Goal: Task Accomplishment & Management: Use online tool/utility

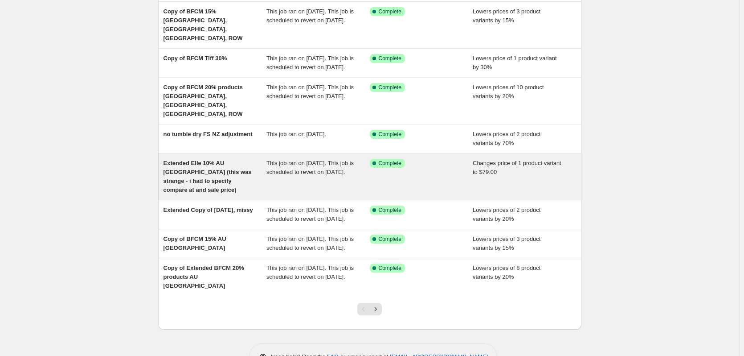
scroll to position [184, 0]
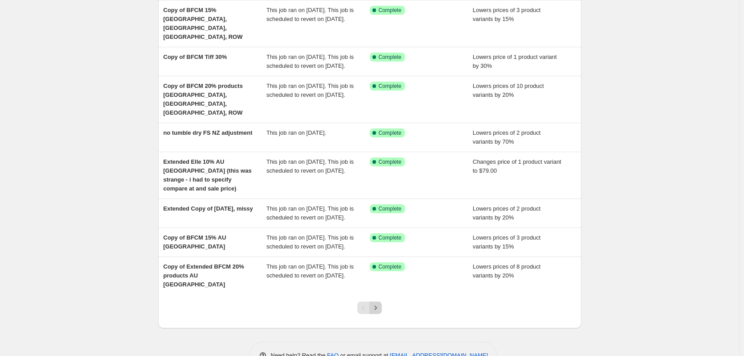
click at [380, 303] on icon "Next" at bounding box center [375, 307] width 9 height 9
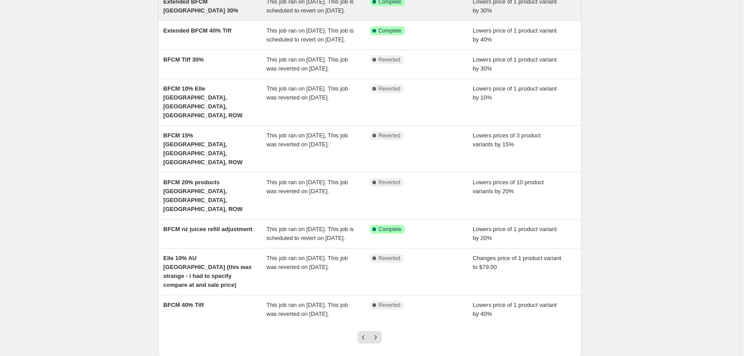
scroll to position [193, 0]
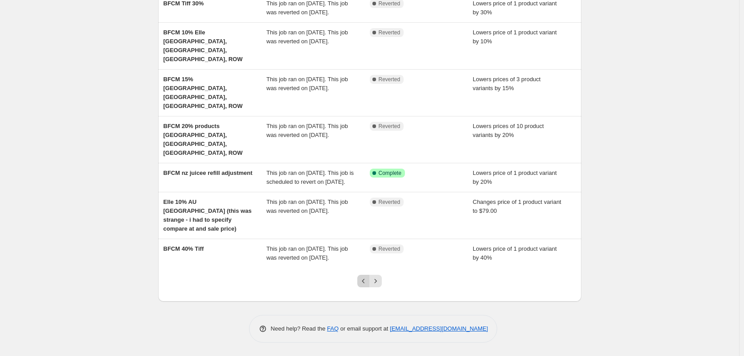
click at [362, 287] on div at bounding box center [370, 284] width 36 height 34
click at [363, 284] on icon "Previous" at bounding box center [363, 280] width 9 height 9
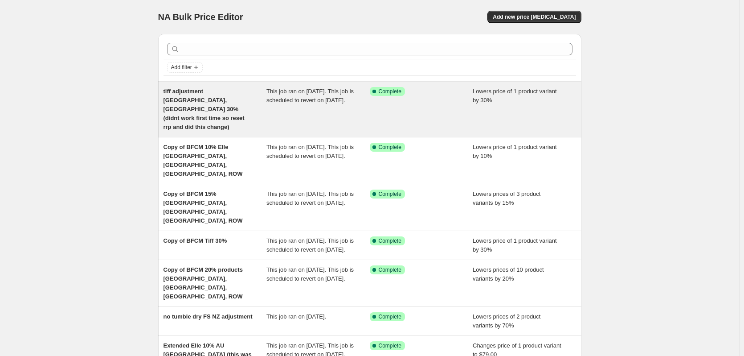
click at [225, 92] on span "tiff adjustment [GEOGRAPHIC_DATA], [GEOGRAPHIC_DATA] 30% (didnt work first time…" at bounding box center [204, 109] width 81 height 42
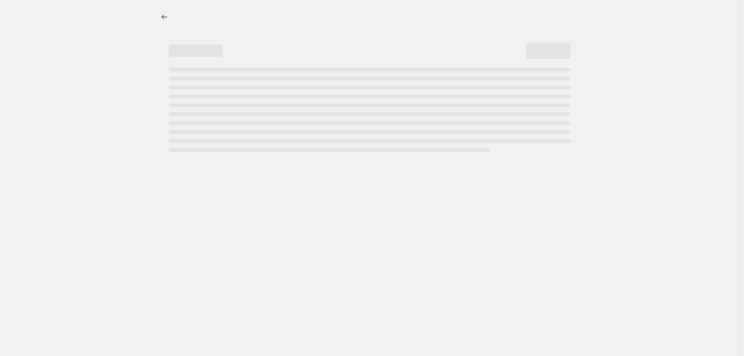
select select "percentage"
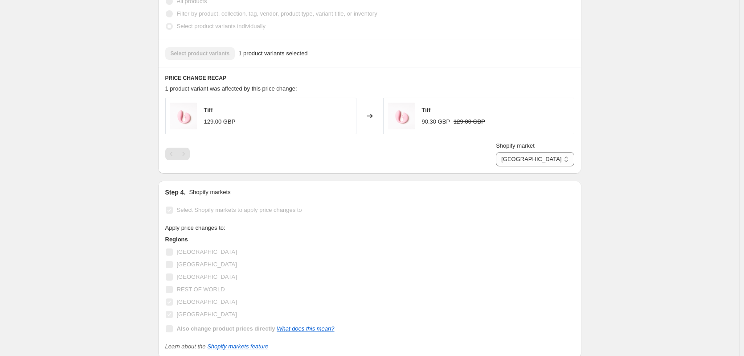
scroll to position [580, 0]
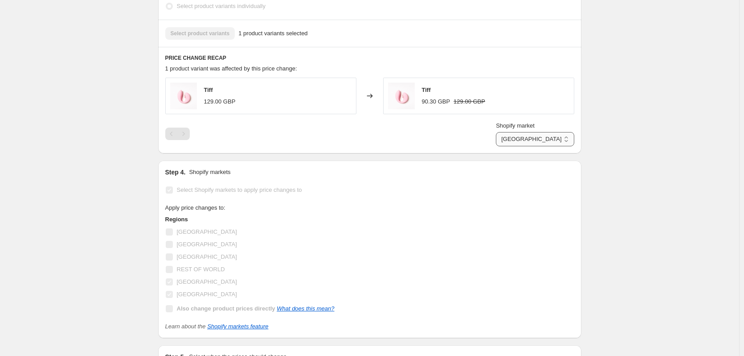
click at [551, 146] on select "[GEOGRAPHIC_DATA] [GEOGRAPHIC_DATA]" at bounding box center [535, 139] width 78 height 14
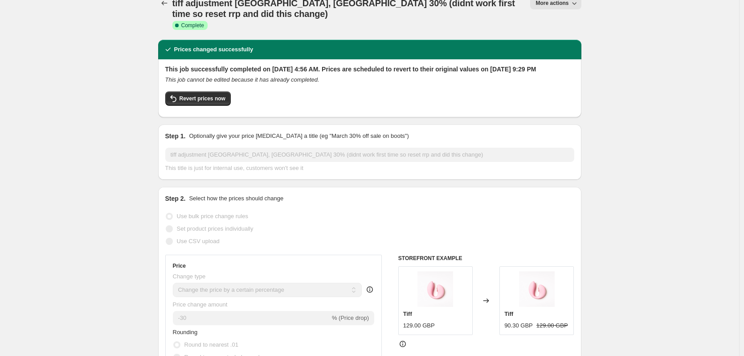
scroll to position [0, 0]
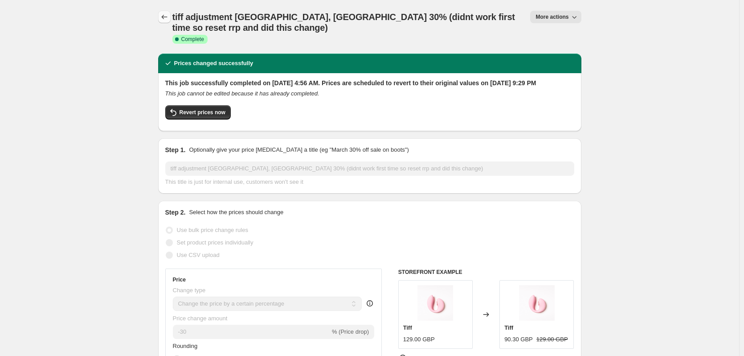
click at [164, 17] on icon "Price change jobs" at bounding box center [164, 16] width 9 height 9
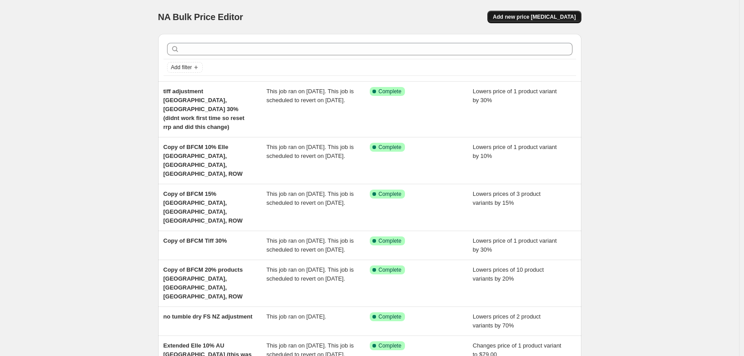
click at [551, 15] on span "Add new price [MEDICAL_DATA]" at bounding box center [534, 16] width 83 height 7
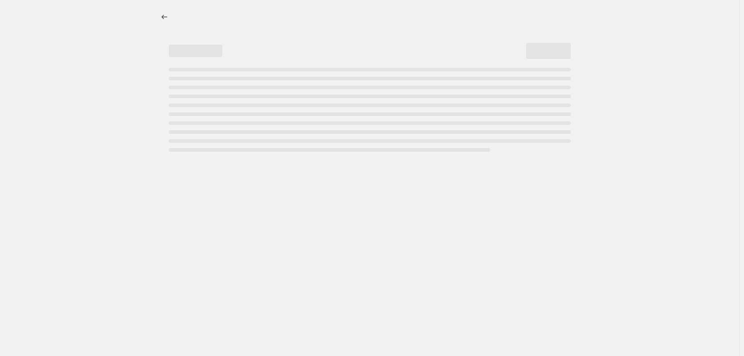
select select "percentage"
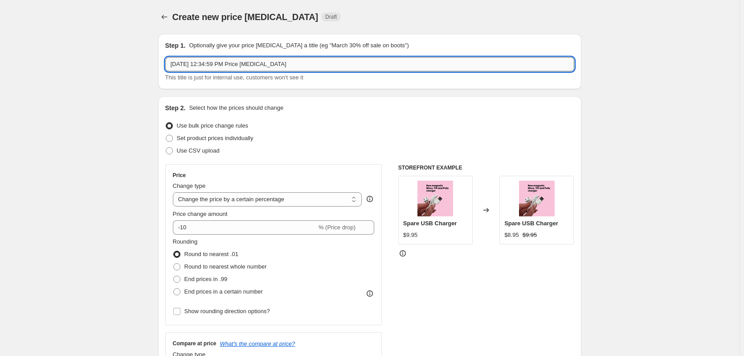
click at [247, 58] on input "[DATE] 12:34:59 PM Price [MEDICAL_DATA]" at bounding box center [369, 64] width 409 height 14
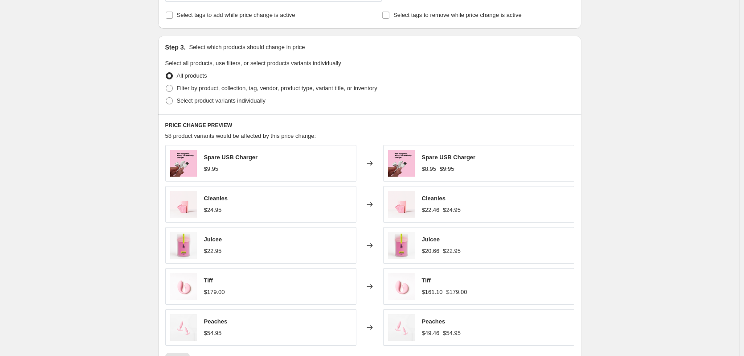
scroll to position [401, 0]
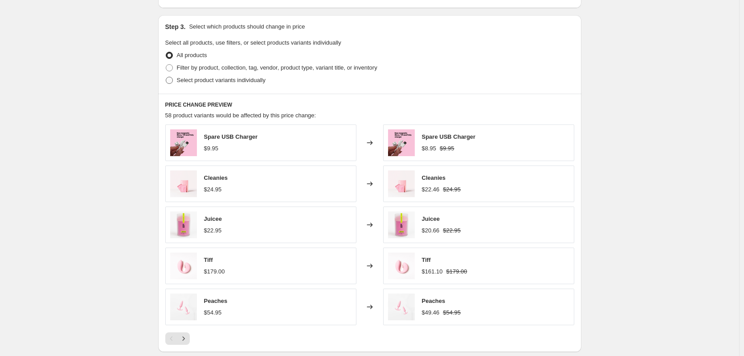
type input "tiff + bumpy cuddles price update"
click at [173, 83] on span at bounding box center [169, 80] width 7 height 7
click at [166, 77] on input "Select product variants individually" at bounding box center [166, 77] width 0 height 0
radio input "true"
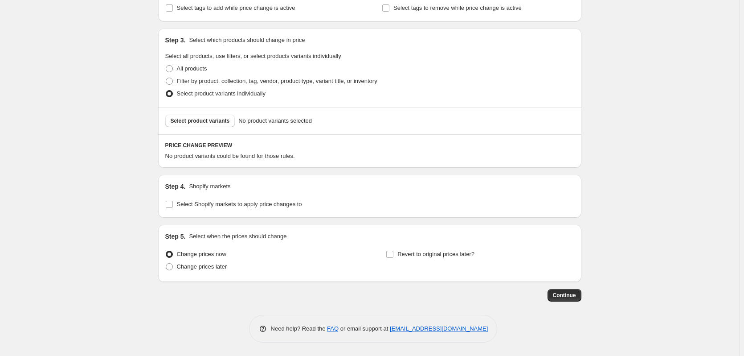
scroll to position [388, 0]
click at [566, 294] on span "Continue" at bounding box center [564, 295] width 23 height 7
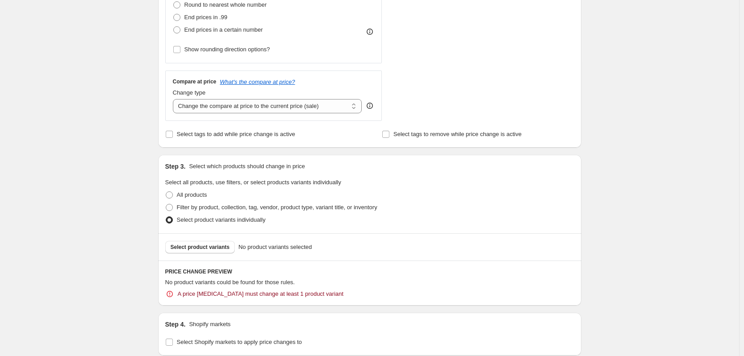
scroll to position [312, 0]
click at [196, 249] on span "Select product variants" at bounding box center [200, 246] width 59 height 7
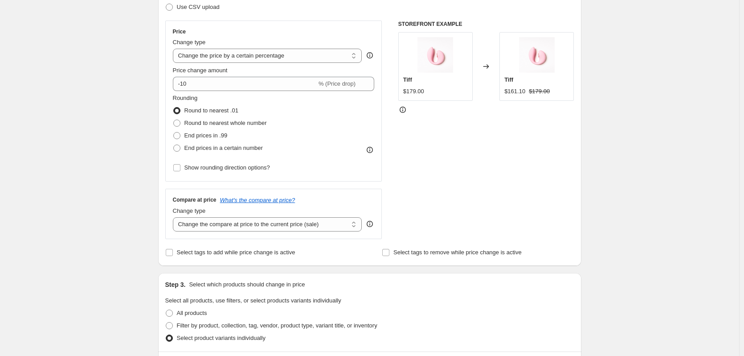
scroll to position [128, 0]
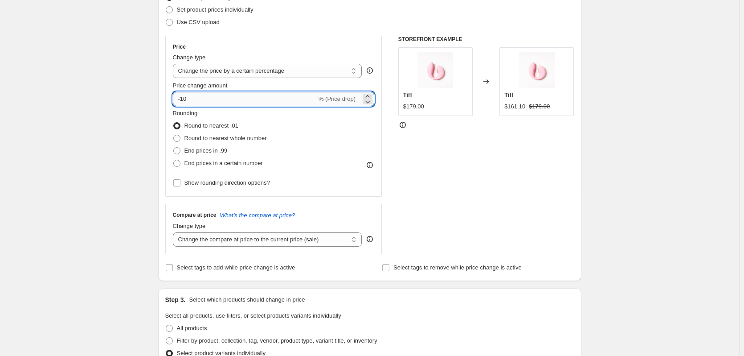
drag, startPoint x: 193, startPoint y: 102, endPoint x: 183, endPoint y: 102, distance: 10.3
click at [183, 102] on input "-10" at bounding box center [245, 99] width 144 height 14
type input "-40"
click at [425, 189] on div "STOREFRONT EXAMPLE Tiff $179.00 Changed to Tiff $161.10 $179.00" at bounding box center [487, 145] width 176 height 218
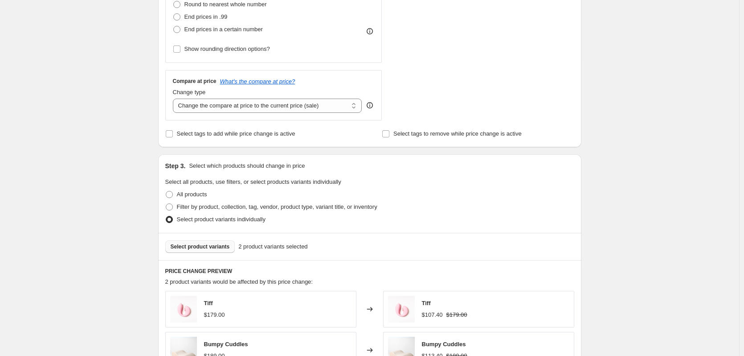
scroll to position [218, 0]
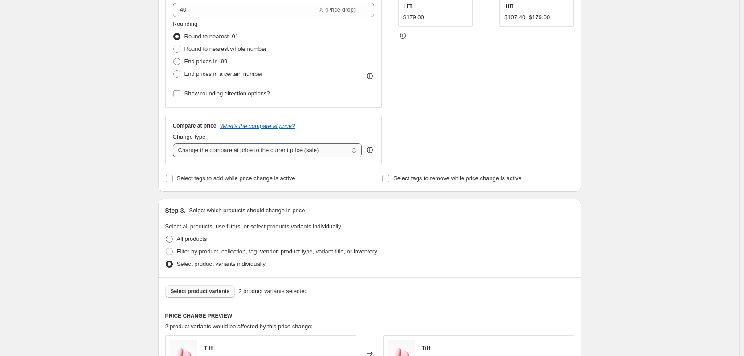
click at [304, 149] on select "Change the compare at price to the current price (sale) Change the compare at p…" at bounding box center [267, 150] width 189 height 14
click at [259, 185] on div "Step 2. Select how the prices should change Use bulk price change rules Set pro…" at bounding box center [369, 35] width 423 height 313
click at [255, 181] on span "Select tags to add while price change is active" at bounding box center [236, 178] width 119 height 7
click at [173, 181] on input "Select tags to add while price change is active" at bounding box center [169, 178] width 7 height 7
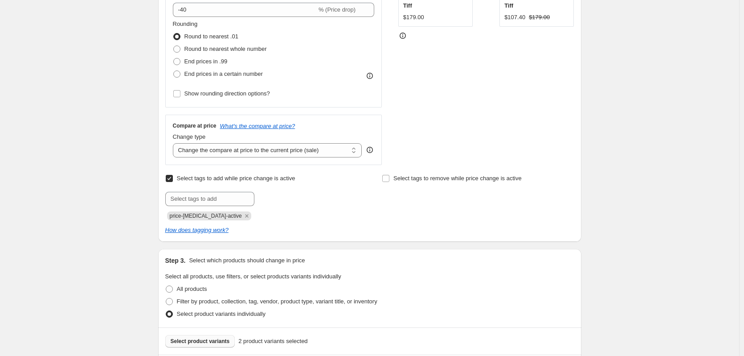
click at [255, 181] on span "Select tags to add while price change is active" at bounding box center [236, 178] width 119 height 7
click at [173, 181] on input "Select tags to add while price change is active" at bounding box center [169, 178] width 7 height 7
checkbox input "false"
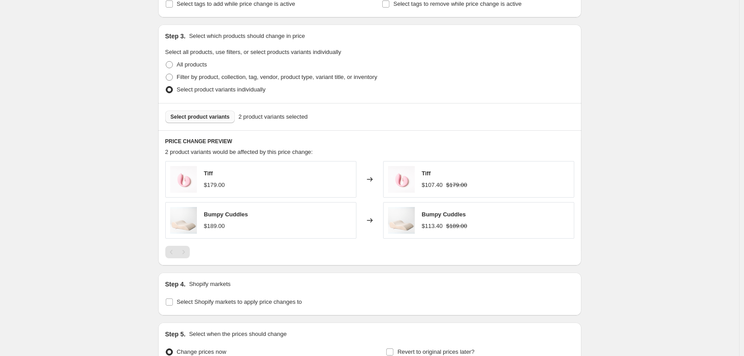
scroll to position [440, 0]
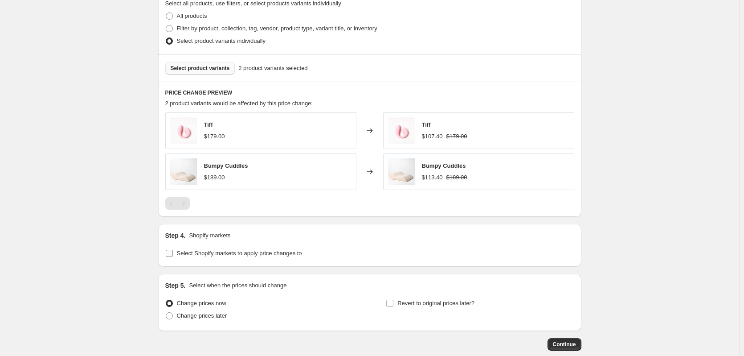
click at [173, 251] on input "Select Shopify markets to apply price changes to" at bounding box center [169, 253] width 7 height 7
checkbox input "true"
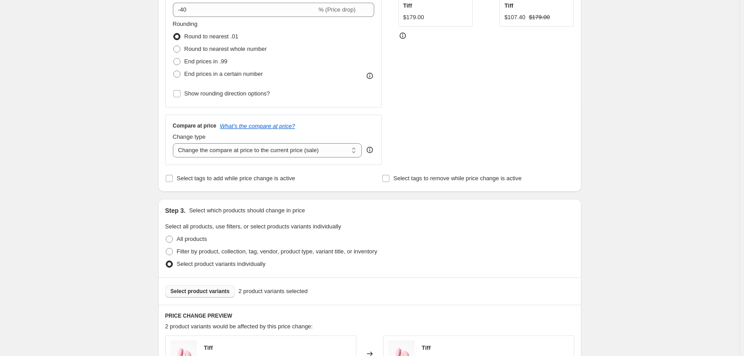
scroll to position [0, 0]
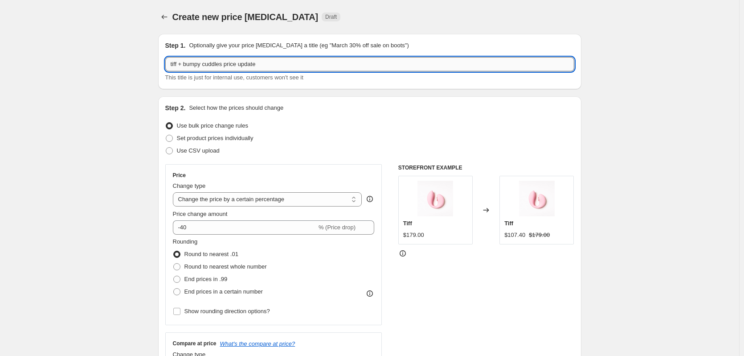
drag, startPoint x: 182, startPoint y: 63, endPoint x: 206, endPoint y: 62, distance: 24.5
click at [206, 62] on input "tiff + bumpy cuddles price update" at bounding box center [369, 64] width 409 height 14
click at [259, 66] on input "tiff cuddles price update" at bounding box center [369, 64] width 409 height 14
click at [183, 64] on input "tiff cuddles price update for bfcm" at bounding box center [369, 64] width 409 height 14
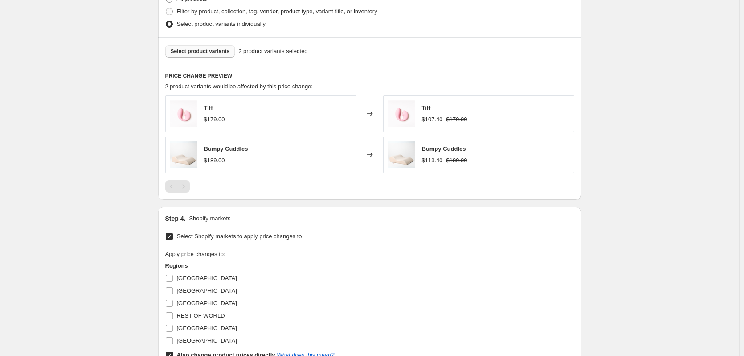
scroll to position [535, 0]
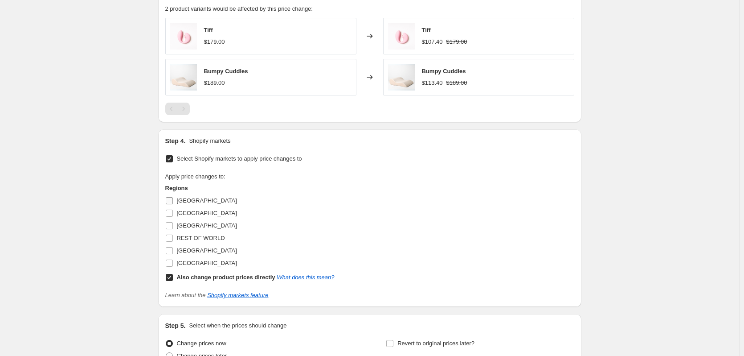
type input "tiff cuddles price update for bfcm"
click at [172, 199] on input "[GEOGRAPHIC_DATA]" at bounding box center [169, 200] width 7 height 7
checkbox input "true"
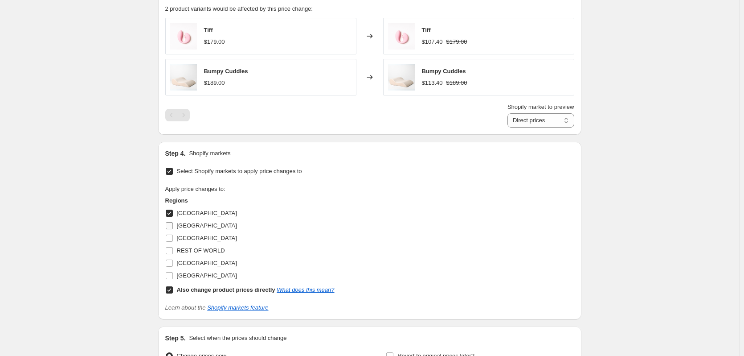
click at [169, 222] on input "[GEOGRAPHIC_DATA]" at bounding box center [169, 225] width 7 height 7
checkbox input "true"
click at [173, 238] on input "[GEOGRAPHIC_DATA]" at bounding box center [169, 237] width 7 height 7
checkbox input "true"
click at [170, 250] on input "REST OF WORLD" at bounding box center [169, 250] width 7 height 7
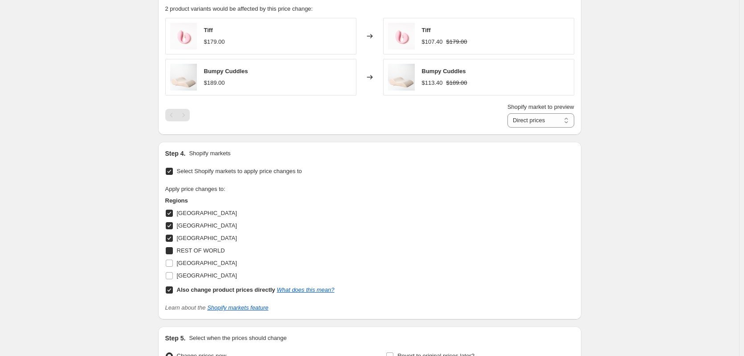
checkbox input "true"
click at [171, 263] on input "[GEOGRAPHIC_DATA]" at bounding box center [169, 262] width 7 height 7
checkbox input "true"
click at [172, 276] on input "[GEOGRAPHIC_DATA]" at bounding box center [169, 275] width 7 height 7
checkbox input "true"
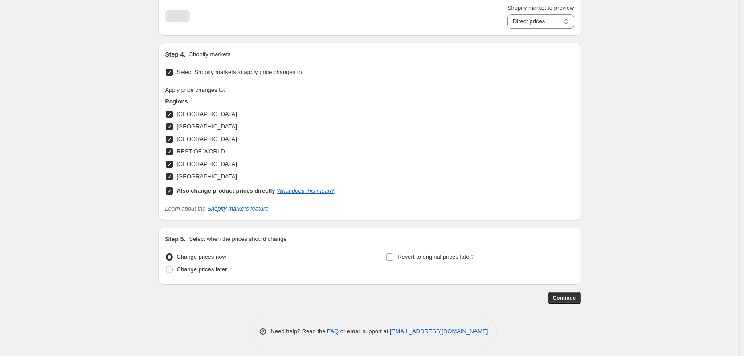
scroll to position [637, 0]
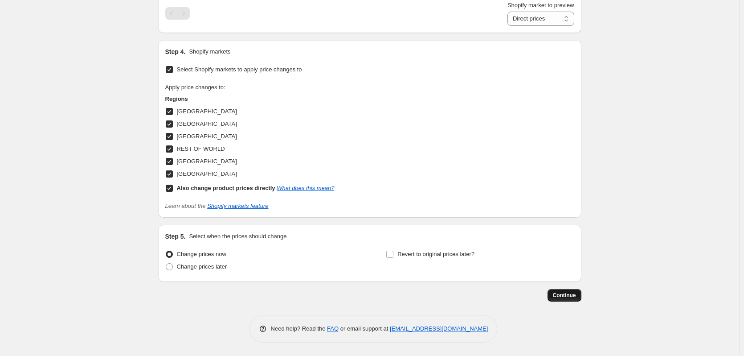
click at [559, 292] on span "Continue" at bounding box center [564, 295] width 23 height 7
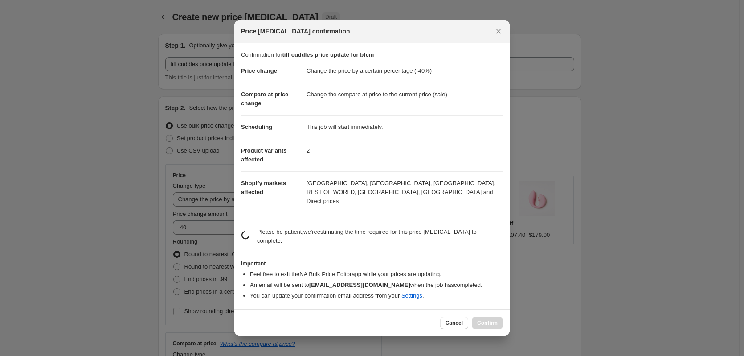
scroll to position [0, 0]
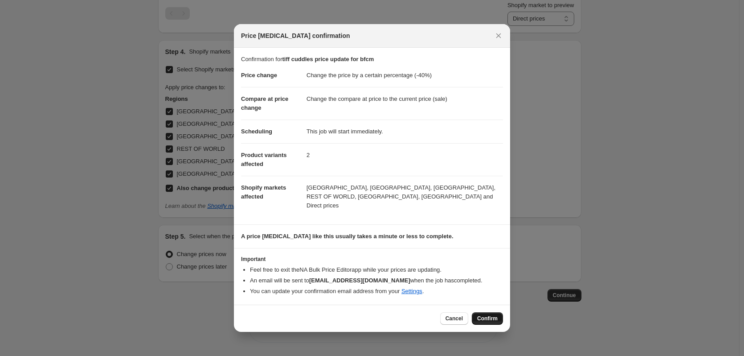
click at [476, 317] on button "Confirm" at bounding box center [487, 318] width 31 height 12
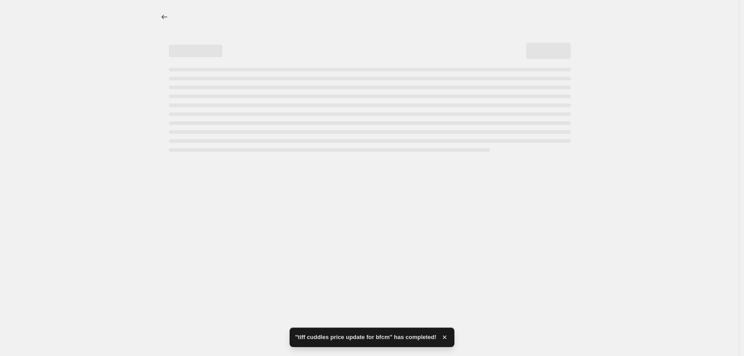
select select "percentage"
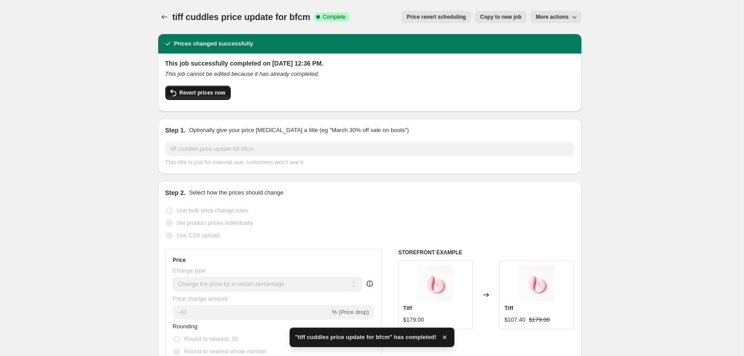
click at [217, 98] on button "Revert prices now" at bounding box center [198, 93] width 66 height 14
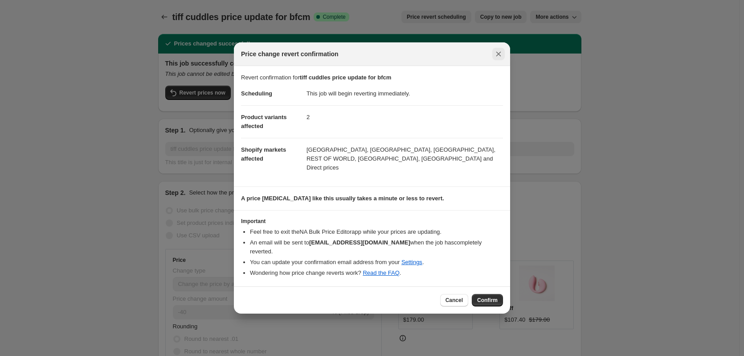
click at [502, 58] on icon "Close" at bounding box center [498, 53] width 9 height 9
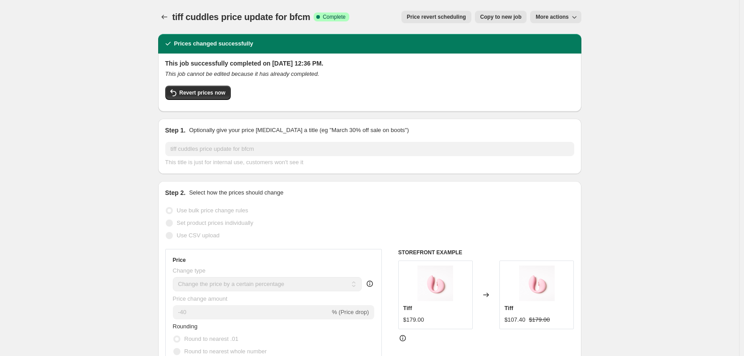
click at [551, 15] on span "More actions" at bounding box center [552, 16] width 33 height 7
click at [552, 48] on span "Delete job" at bounding box center [551, 50] width 26 height 7
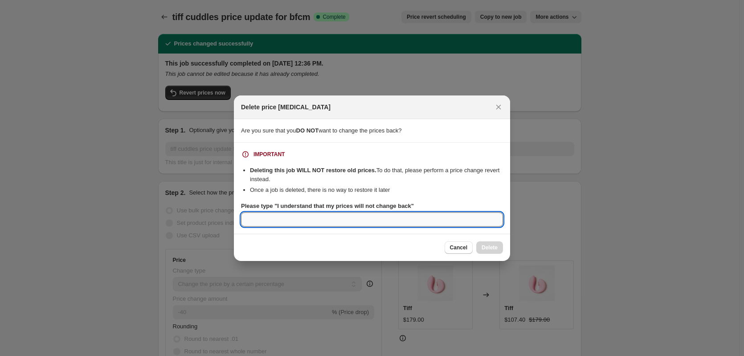
click at [426, 215] on input "Please type "I understand that my prices will not change back"" at bounding box center [372, 219] width 262 height 14
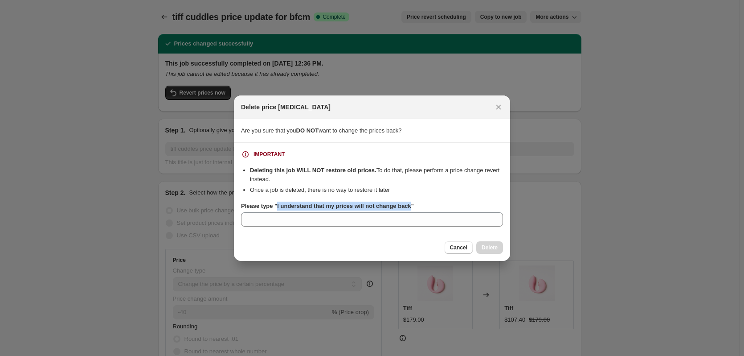
drag, startPoint x: 414, startPoint y: 204, endPoint x: 290, endPoint y: 209, distance: 124.0
click at [277, 204] on b "Please type "I understand that my prices will not change back"" at bounding box center [327, 205] width 173 height 7
copy b "I understand that my prices will not change back"
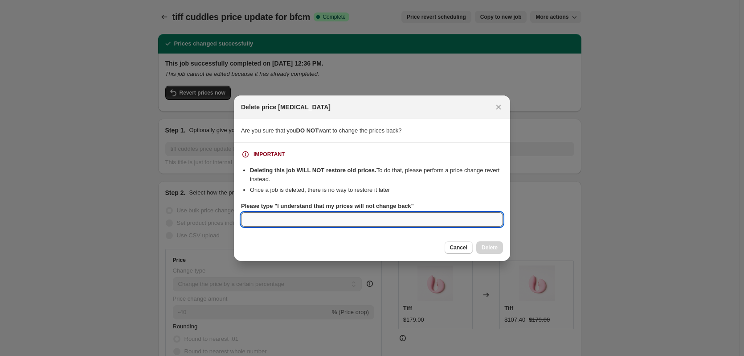
click at [309, 220] on input "Please type "I understand that my prices will not change back"" at bounding box center [372, 219] width 262 height 14
paste input "I understand that my prices will not change back"
type input "I understand that my prices will not change back"
click at [489, 251] on span "Delete" at bounding box center [490, 247] width 16 height 7
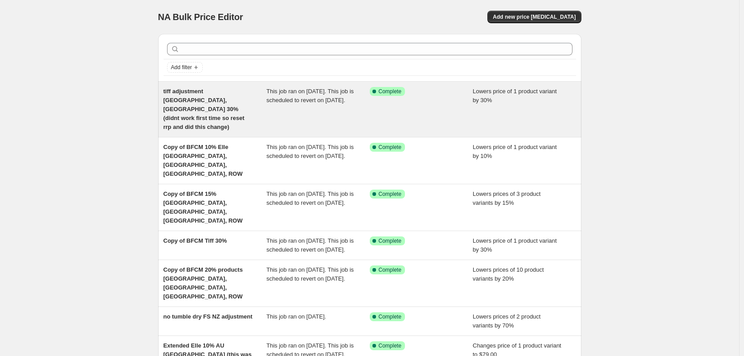
click at [245, 101] on span "tiff adjustment [GEOGRAPHIC_DATA], [GEOGRAPHIC_DATA] 30% (didnt work first time…" at bounding box center [204, 109] width 81 height 42
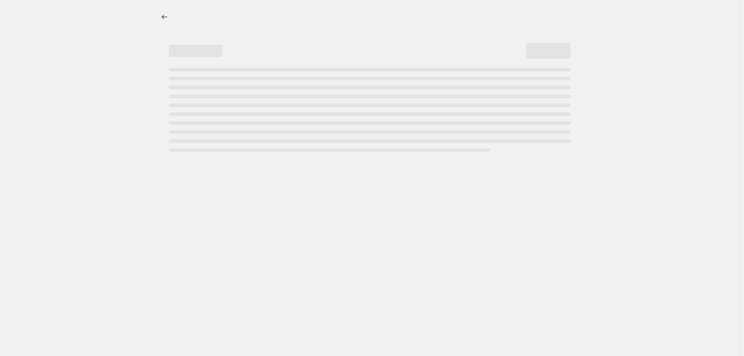
select select "percentage"
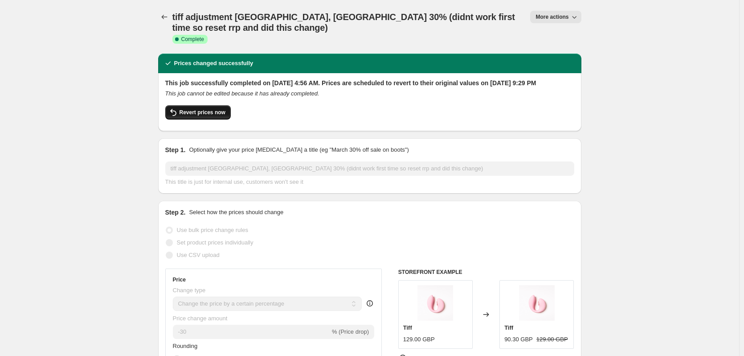
click at [196, 119] on button "Revert prices now" at bounding box center [198, 112] width 66 height 14
checkbox input "false"
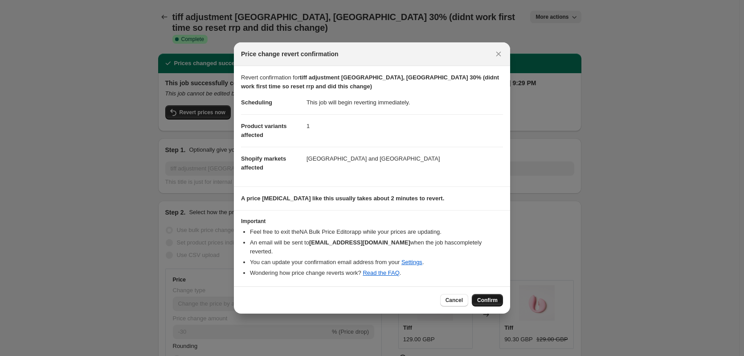
click at [479, 296] on span "Confirm" at bounding box center [487, 299] width 21 height 7
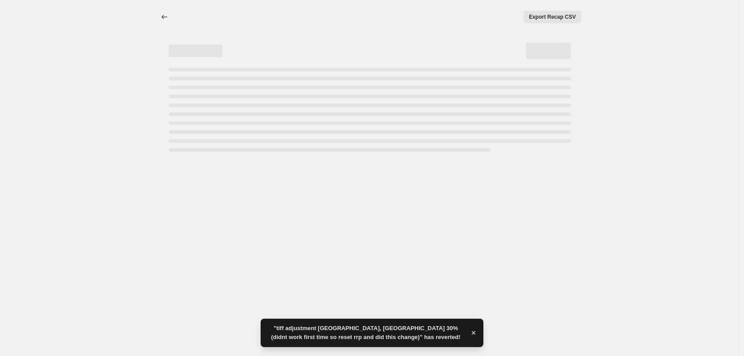
select select "percentage"
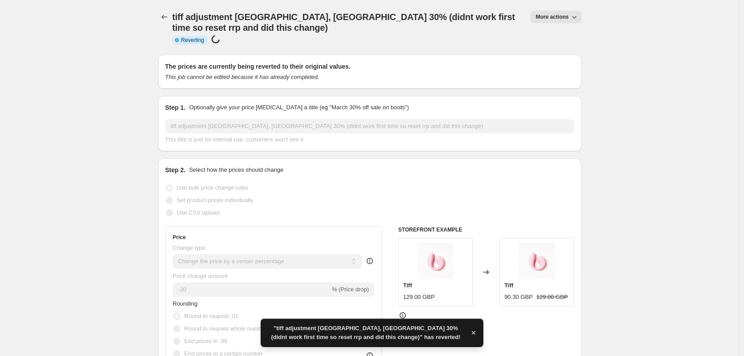
checkbox input "true"
click at [563, 20] on span "More actions" at bounding box center [552, 16] width 33 height 7
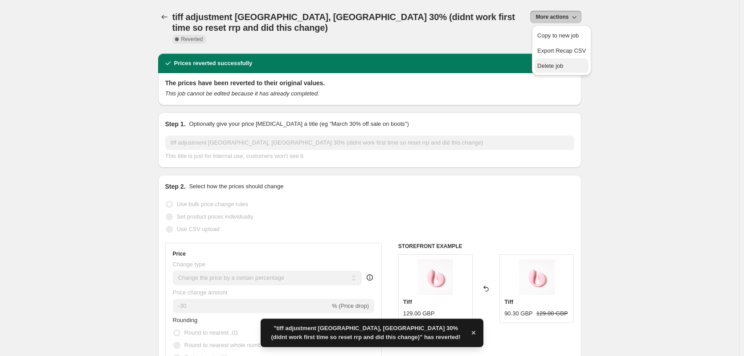
click at [551, 66] on span "Delete job" at bounding box center [551, 65] width 26 height 7
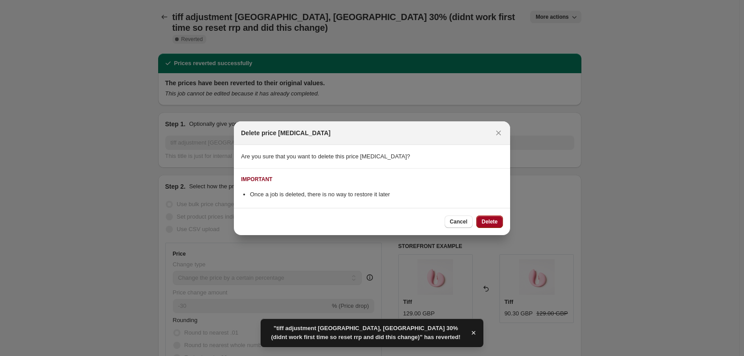
click at [490, 223] on span "Delete" at bounding box center [490, 221] width 16 height 7
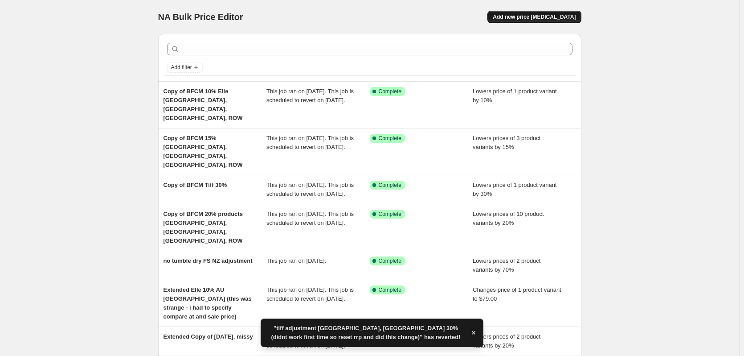
click at [560, 11] on button "Add new price [MEDICAL_DATA]" at bounding box center [535, 17] width 94 height 12
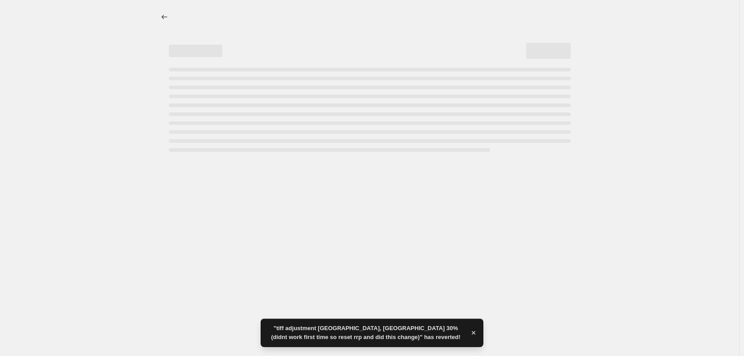
select select "percentage"
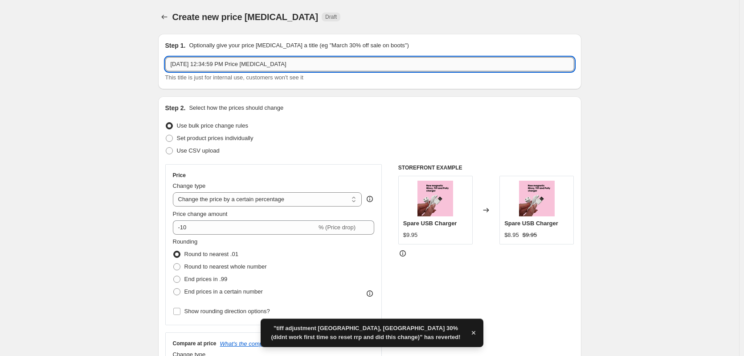
click at [245, 63] on input "[DATE] 12:34:59 PM Price [MEDICAL_DATA]" at bounding box center [369, 64] width 409 height 14
paste input "I understand that my prices will not change back"
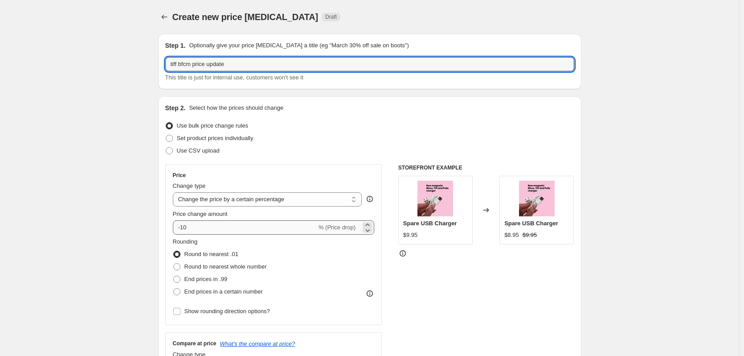
type input "tiff bfcm price update"
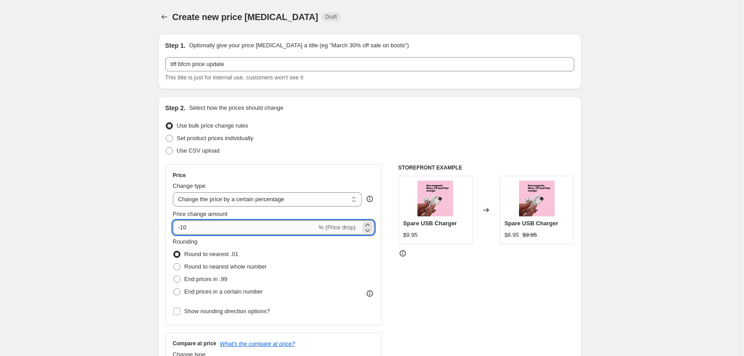
click at [238, 229] on input "-10" at bounding box center [245, 227] width 144 height 14
type input "-1"
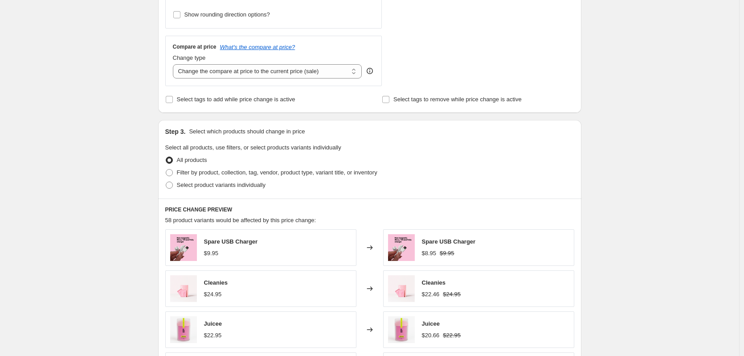
scroll to position [312, 0]
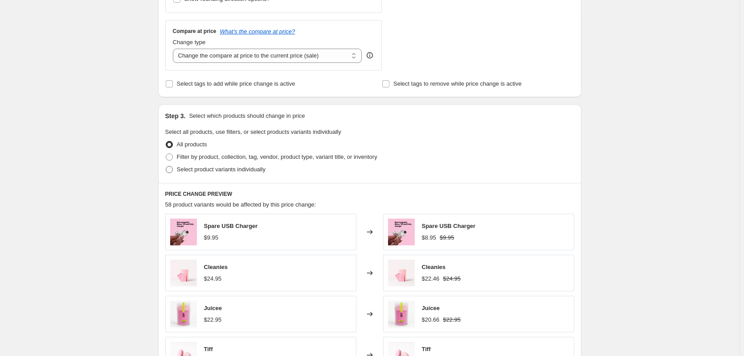
type input "-40"
click at [173, 172] on span at bounding box center [169, 169] width 7 height 7
click at [166, 166] on input "Select product variants individually" at bounding box center [166, 166] width 0 height 0
radio input "true"
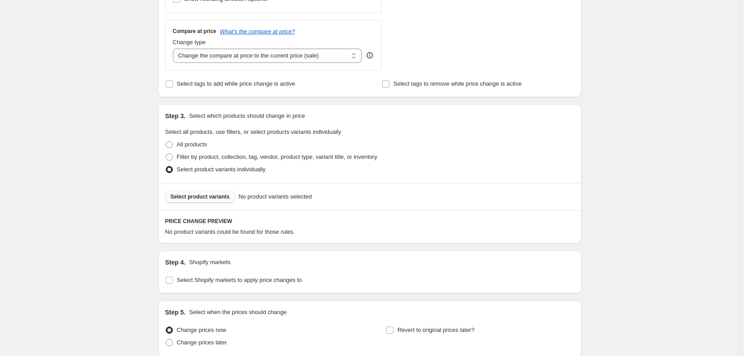
click at [211, 191] on button "Select product variants" at bounding box center [200, 196] width 70 height 12
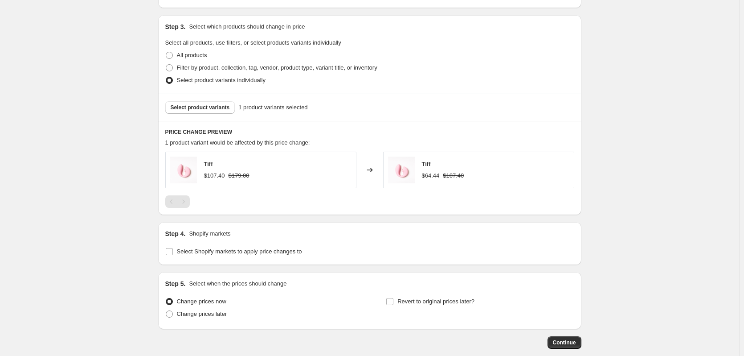
scroll to position [446, 0]
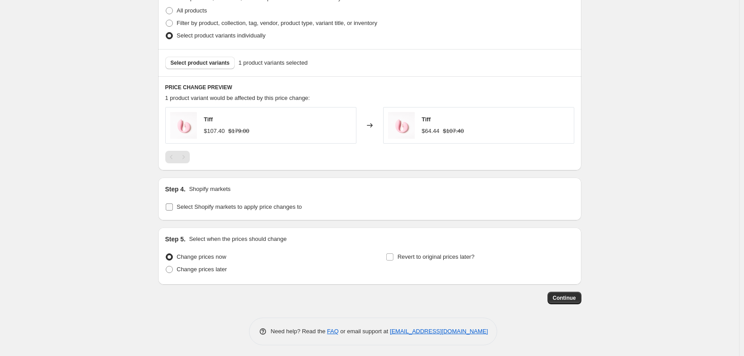
click at [167, 207] on span at bounding box center [169, 207] width 8 height 8
click at [167, 207] on input "Select Shopify markets to apply price changes to" at bounding box center [169, 206] width 7 height 7
checkbox input "true"
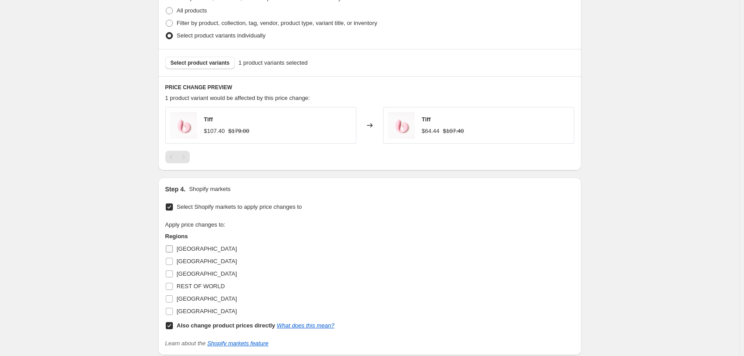
click at [170, 249] on input "[GEOGRAPHIC_DATA]" at bounding box center [169, 248] width 7 height 7
checkbox input "true"
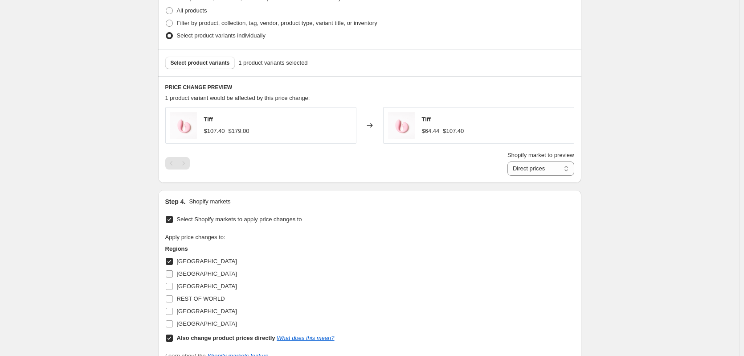
click at [172, 273] on input "[GEOGRAPHIC_DATA]" at bounding box center [169, 273] width 7 height 7
checkbox input "true"
click at [172, 280] on label "[GEOGRAPHIC_DATA]" at bounding box center [201, 286] width 72 height 12
click at [172, 283] on input "[GEOGRAPHIC_DATA]" at bounding box center [169, 286] width 7 height 7
checkbox input "true"
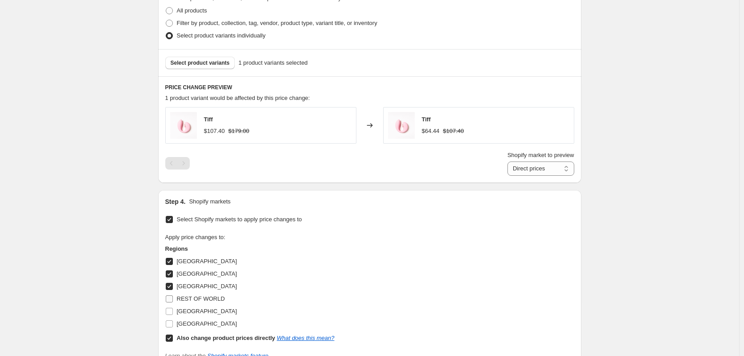
click at [173, 300] on input "REST OF WORLD" at bounding box center [169, 298] width 7 height 7
checkbox input "true"
click at [172, 311] on input "[GEOGRAPHIC_DATA]" at bounding box center [169, 311] width 7 height 7
checkbox input "true"
click at [173, 323] on input "[GEOGRAPHIC_DATA]" at bounding box center [169, 323] width 7 height 7
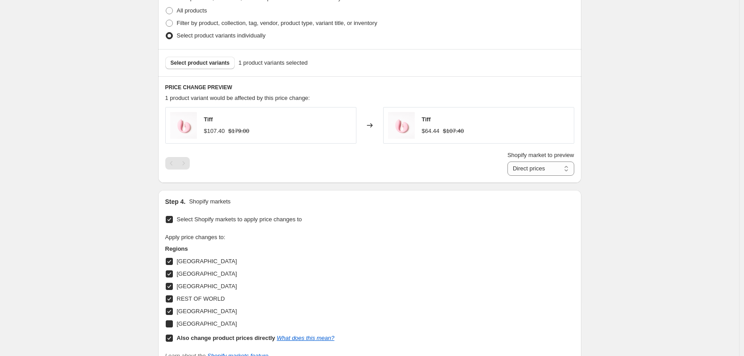
checkbox input "true"
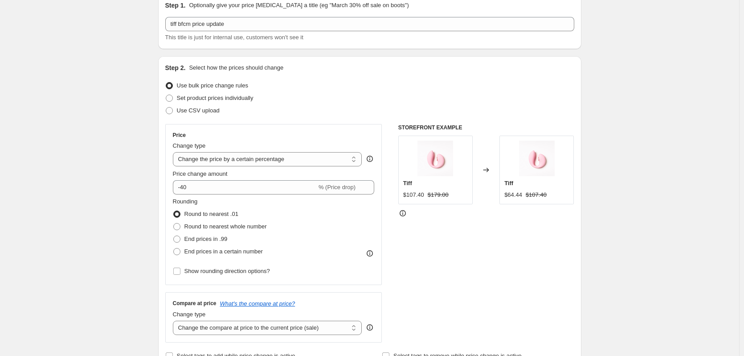
scroll to position [0, 0]
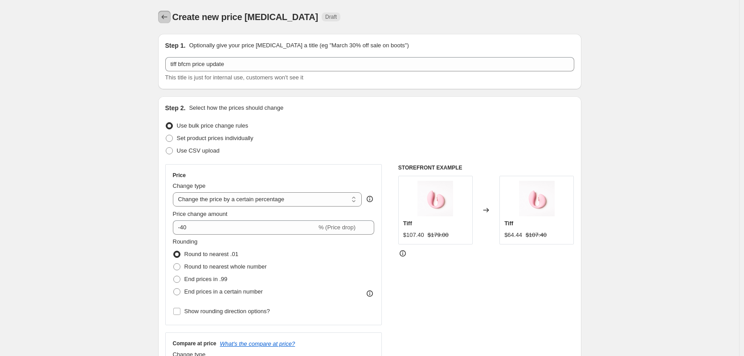
click at [171, 14] on button "Price change jobs" at bounding box center [164, 17] width 12 height 12
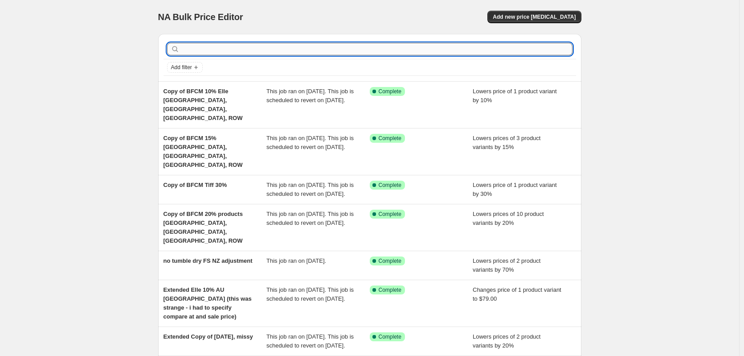
click at [272, 51] on input "text" at bounding box center [376, 49] width 391 height 12
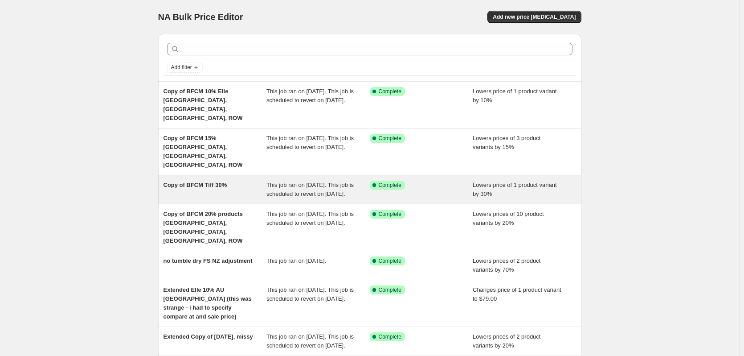
click at [227, 181] on span "Copy of BFCM Tiff 30%" at bounding box center [196, 184] width 64 height 7
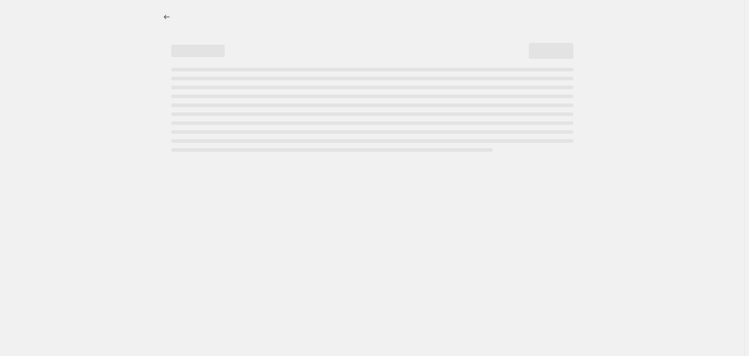
select select "percentage"
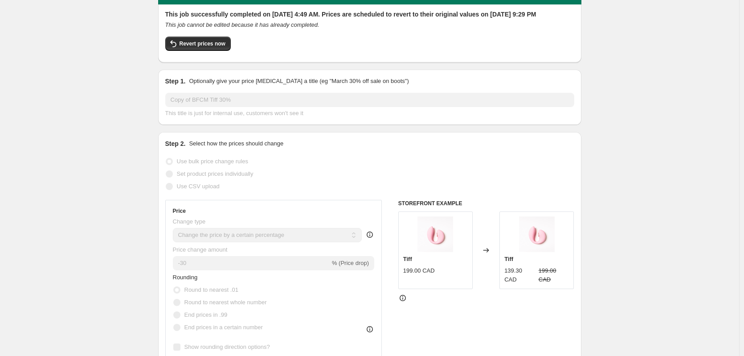
scroll to position [45, 0]
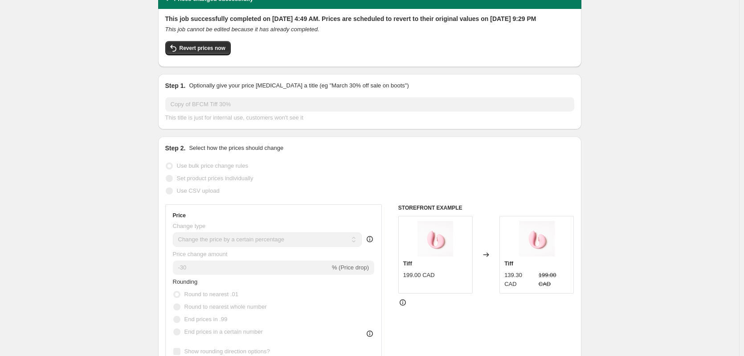
click at [218, 49] on div "This job successfully completed on [DATE] 4:49 AM. Prices are scheduled to reve…" at bounding box center [369, 36] width 409 height 45
click at [215, 52] on span "Revert prices now" at bounding box center [203, 48] width 46 height 7
checkbox input "false"
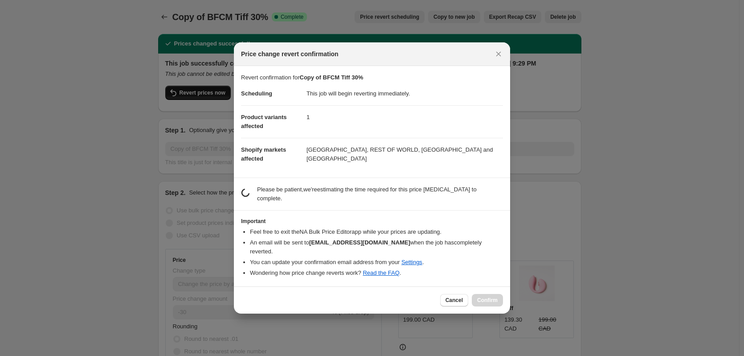
scroll to position [0, 0]
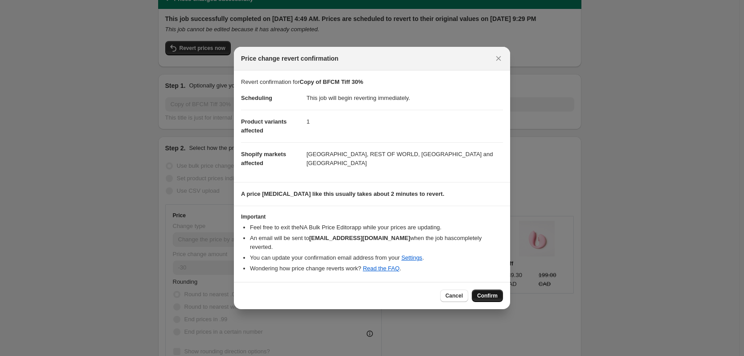
click at [485, 292] on span "Confirm" at bounding box center [487, 295] width 21 height 7
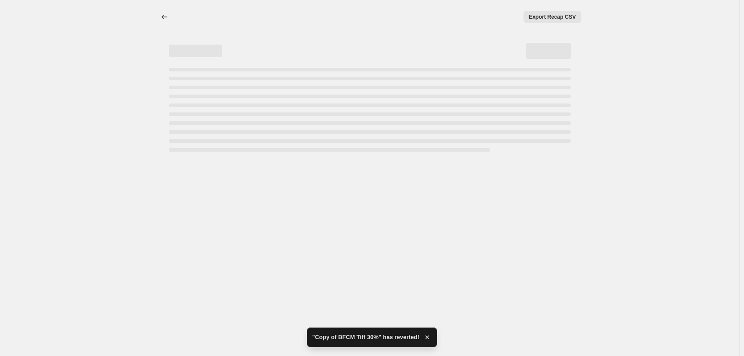
select select "percentage"
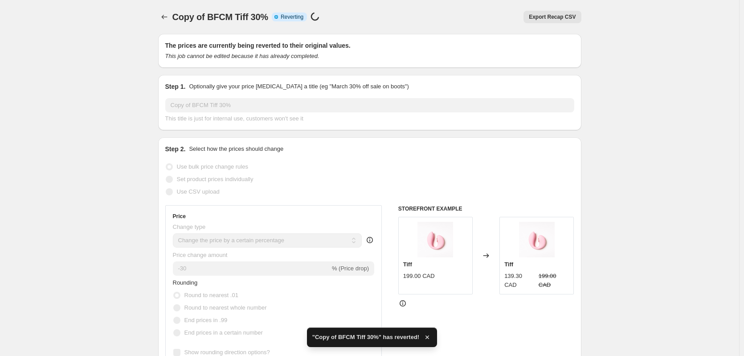
checkbox input "true"
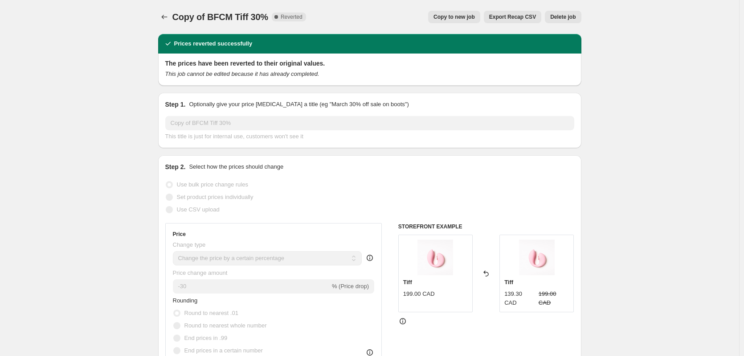
click at [564, 15] on span "Delete job" at bounding box center [563, 16] width 25 height 7
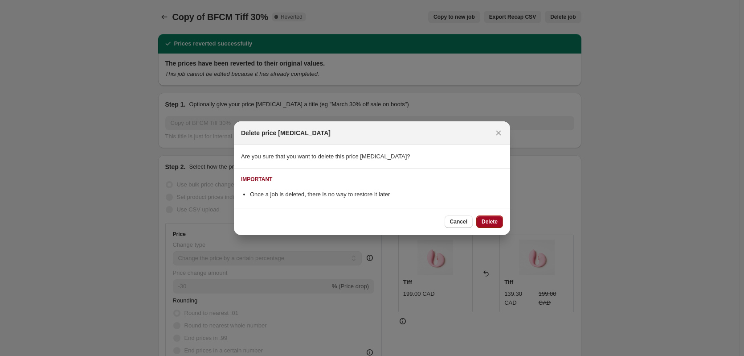
click at [496, 227] on div "Cancel Delete" at bounding box center [372, 221] width 276 height 27
click at [494, 221] on span "Delete" at bounding box center [490, 221] width 16 height 7
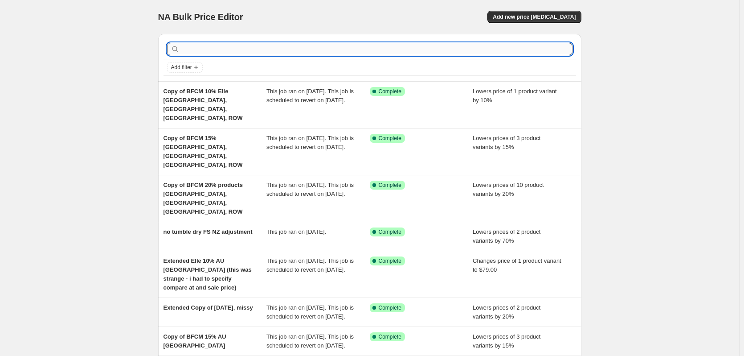
click at [206, 49] on input "text" at bounding box center [376, 49] width 391 height 12
type input "bum"
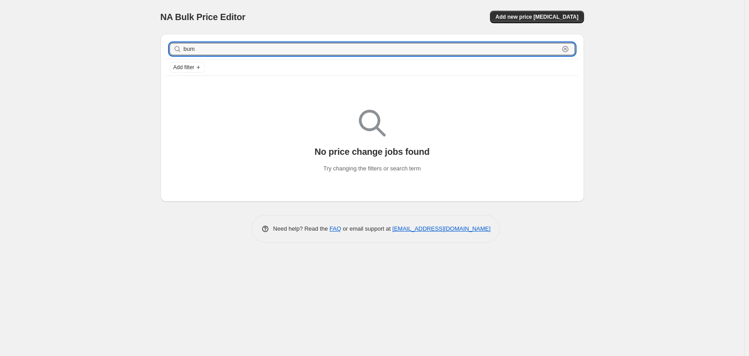
drag, startPoint x: 202, startPoint y: 49, endPoint x: 150, endPoint y: 48, distance: 51.7
click at [150, 48] on div "NA Bulk Price Editor. This page is ready NA Bulk Price Editor Add new price [ME…" at bounding box center [372, 128] width 445 height 256
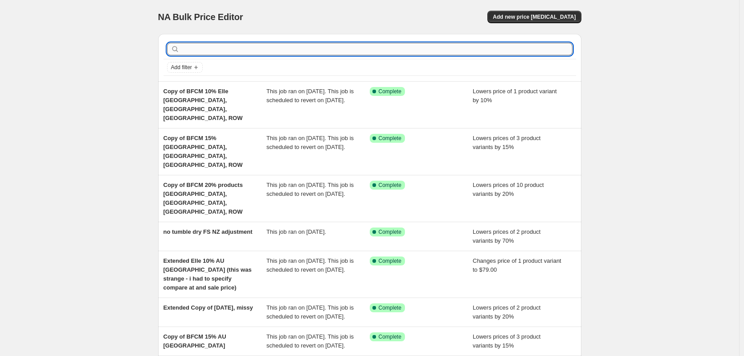
click at [222, 51] on input "text" at bounding box center [376, 49] width 391 height 12
click at [557, 17] on span "Add new price [MEDICAL_DATA]" at bounding box center [534, 16] width 83 height 7
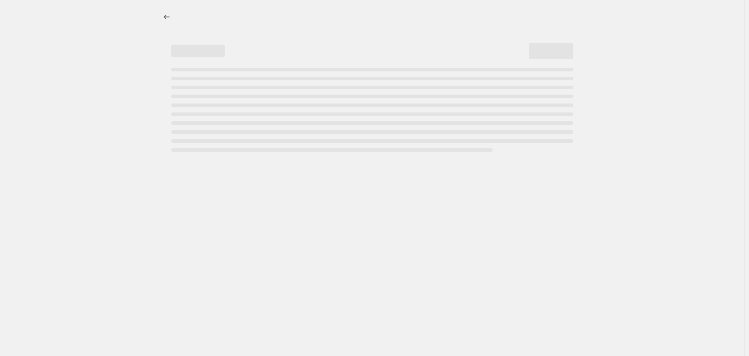
select select "percentage"
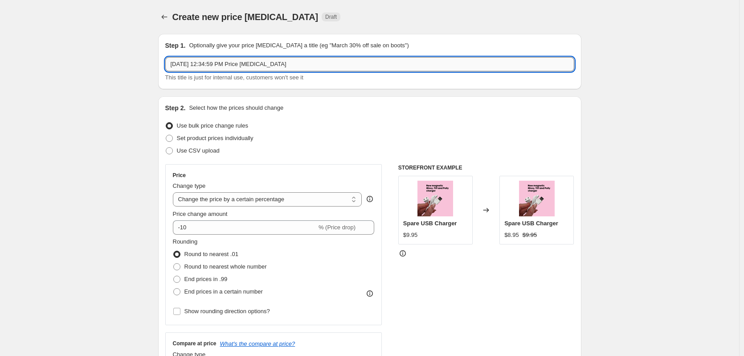
click at [237, 62] on input "[DATE] 12:34:59 PM Price [MEDICAL_DATA]" at bounding box center [369, 64] width 409 height 14
type input "tiff price update for bfcm"
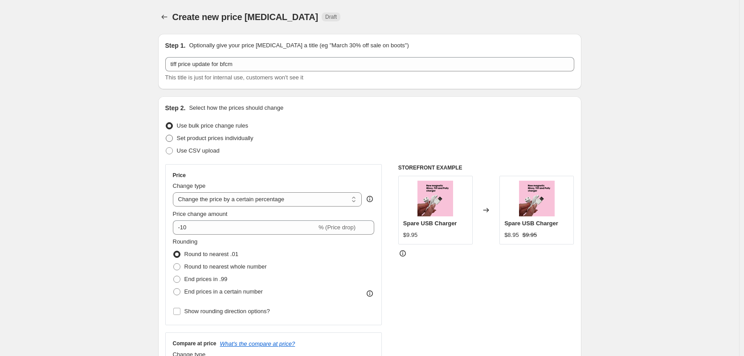
click at [169, 142] on span at bounding box center [169, 138] width 8 height 8
click at [166, 135] on input "Set product prices individually" at bounding box center [166, 135] width 0 height 0
radio input "true"
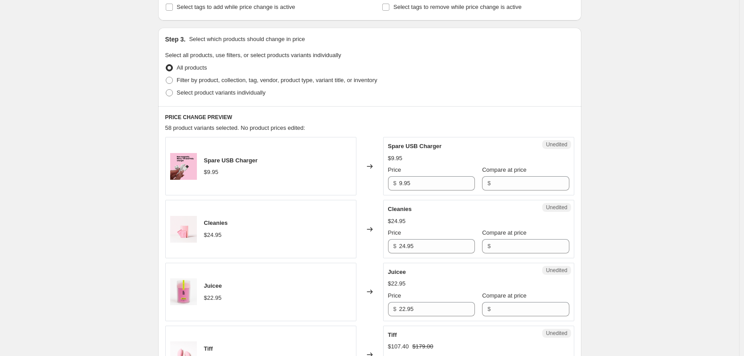
scroll to position [178, 0]
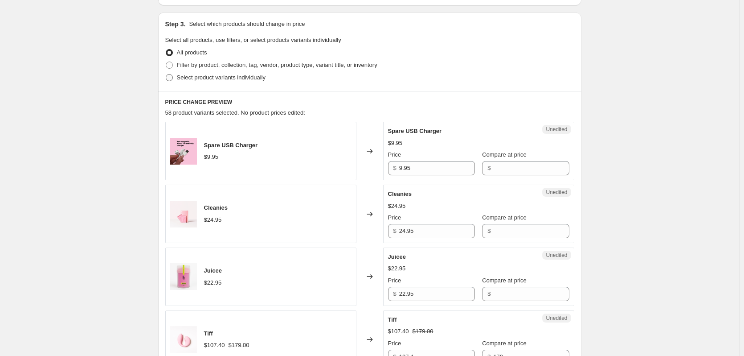
click at [173, 79] on span at bounding box center [169, 77] width 7 height 7
click at [166, 74] on input "Select product variants individually" at bounding box center [166, 74] width 0 height 0
radio input "true"
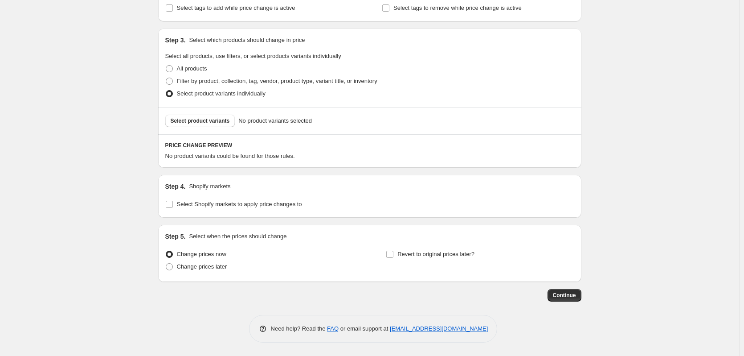
scroll to position [162, 0]
click at [198, 125] on button "Select product variants" at bounding box center [200, 121] width 70 height 12
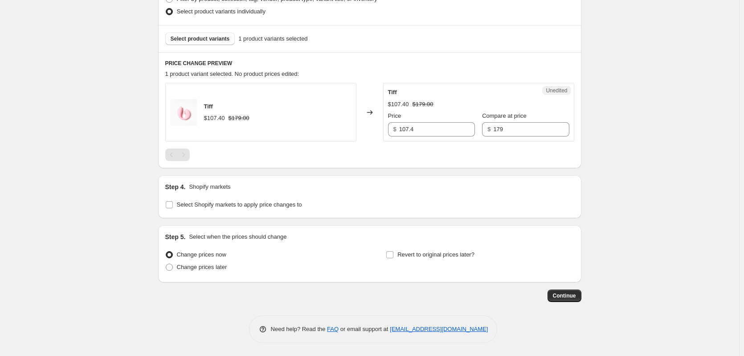
scroll to position [245, 0]
click at [169, 201] on input "Select Shopify markets to apply price changes to" at bounding box center [169, 204] width 7 height 7
checkbox input "true"
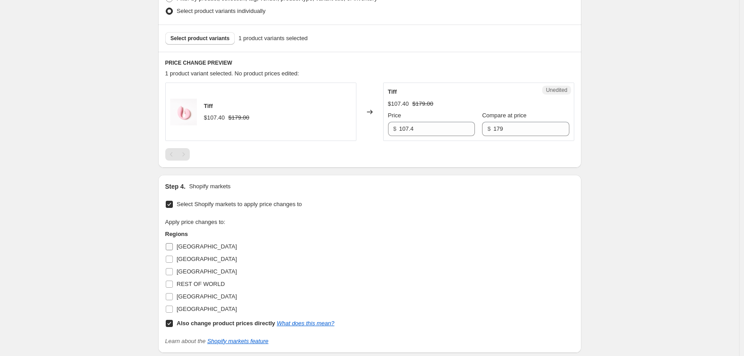
click at [173, 244] on input "[GEOGRAPHIC_DATA]" at bounding box center [169, 246] width 7 height 7
checkbox input "true"
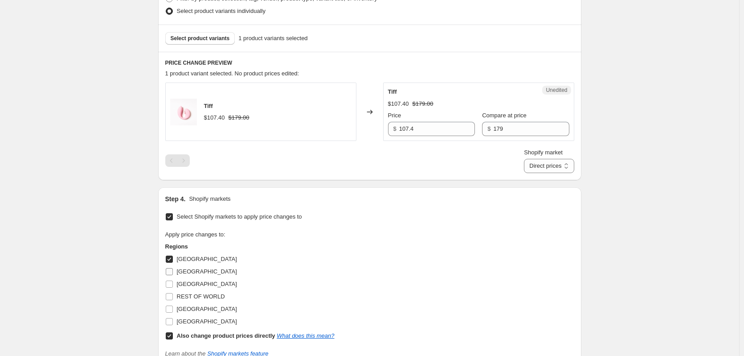
click at [173, 274] on input "[GEOGRAPHIC_DATA]" at bounding box center [169, 271] width 7 height 7
checkbox input "true"
click at [173, 282] on input "[GEOGRAPHIC_DATA]" at bounding box center [169, 283] width 7 height 7
checkbox input "true"
click at [171, 297] on input "REST OF WORLD" at bounding box center [169, 296] width 7 height 7
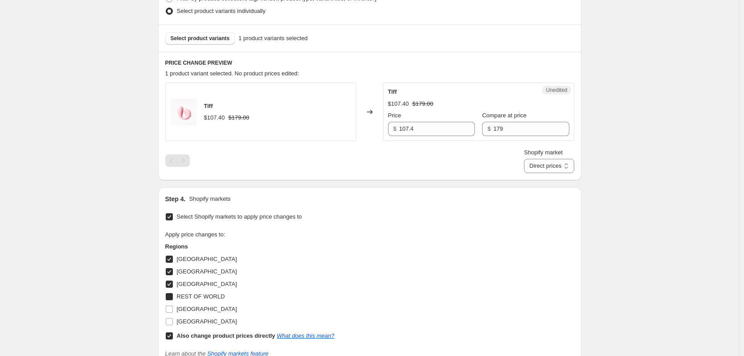
checkbox input "true"
click at [173, 310] on input "[GEOGRAPHIC_DATA]" at bounding box center [169, 308] width 7 height 7
checkbox input "true"
click at [173, 324] on input "[GEOGRAPHIC_DATA]" at bounding box center [169, 321] width 7 height 7
checkbox input "true"
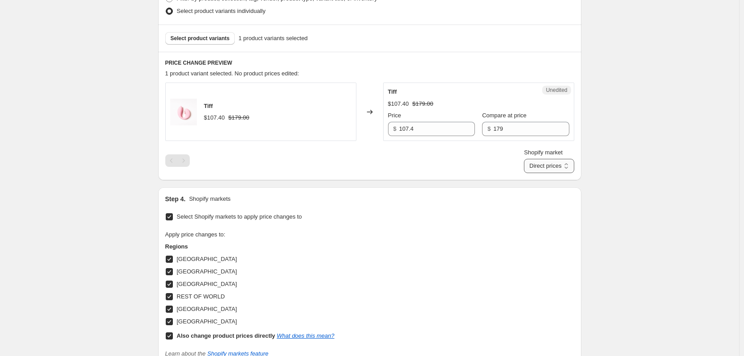
click at [563, 169] on select "Direct prices [GEOGRAPHIC_DATA] [GEOGRAPHIC_DATA] [GEOGRAPHIC_DATA] REST OF WOR…" at bounding box center [549, 166] width 50 height 14
click at [472, 177] on div "PRICE CHANGE PREVIEW 1 product variant selected. No product prices edited: Tiff…" at bounding box center [369, 116] width 423 height 128
click at [539, 168] on select "Direct prices [GEOGRAPHIC_DATA] [GEOGRAPHIC_DATA] [GEOGRAPHIC_DATA] REST OF WOR…" at bounding box center [549, 166] width 50 height 14
select select "85736882495"
click at [526, 173] on select "Direct prices [GEOGRAPHIC_DATA] [GEOGRAPHIC_DATA] [GEOGRAPHIC_DATA] REST OF WOR…" at bounding box center [549, 166] width 50 height 14
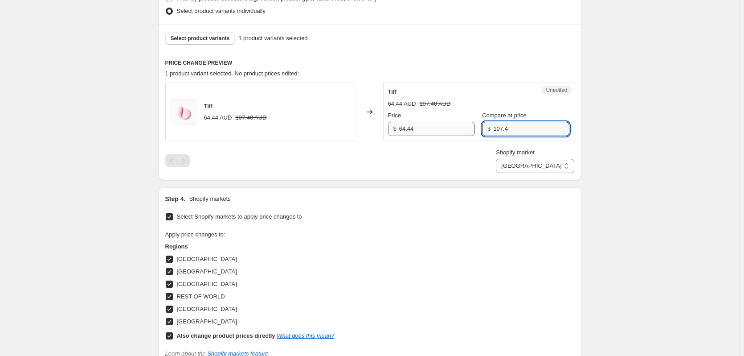
drag, startPoint x: 514, startPoint y: 130, endPoint x: 473, endPoint y: 130, distance: 40.6
click at [473, 130] on div "Price $ 64.44 Compare at price $ 107.4" at bounding box center [478, 123] width 181 height 25
click at [427, 134] on input "64.44" at bounding box center [437, 129] width 76 height 14
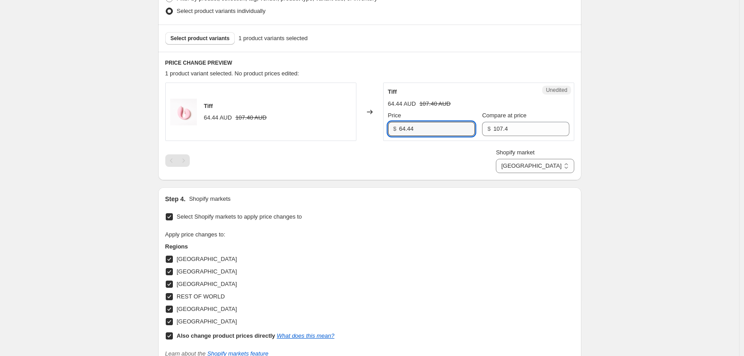
paste input "107."
type input "107.4"
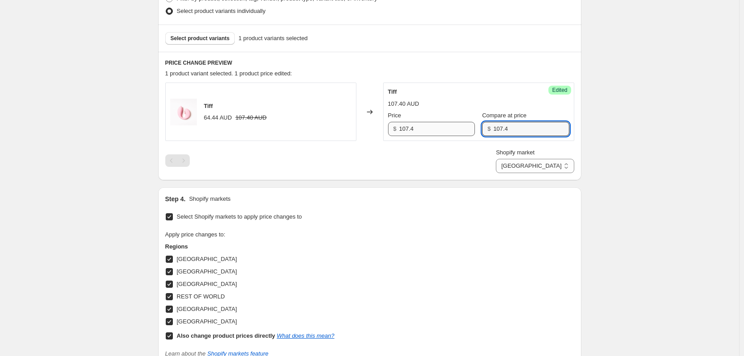
drag, startPoint x: 514, startPoint y: 127, endPoint x: 477, endPoint y: 128, distance: 37.4
click at [477, 128] on div "Price $ 107.4 Compare at price $ 107.4" at bounding box center [478, 123] width 181 height 25
type input "179"
click at [543, 162] on select "Direct prices [GEOGRAPHIC_DATA] [GEOGRAPHIC_DATA] [GEOGRAPHIC_DATA] REST OF WOR…" at bounding box center [535, 166] width 78 height 14
select select "77560643903"
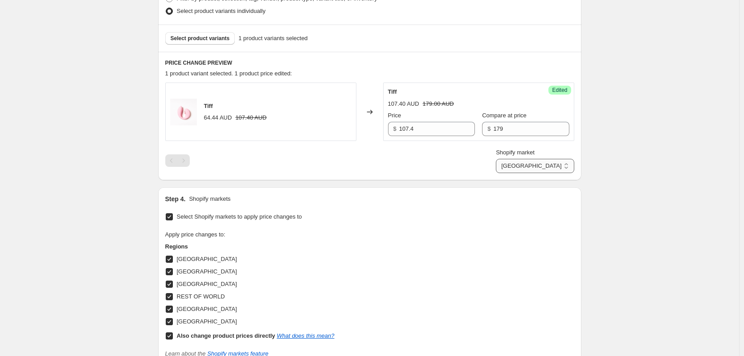
click at [534, 173] on select "Direct prices [GEOGRAPHIC_DATA] [GEOGRAPHIC_DATA] [GEOGRAPHIC_DATA] REST OF WOR…" at bounding box center [535, 166] width 78 height 14
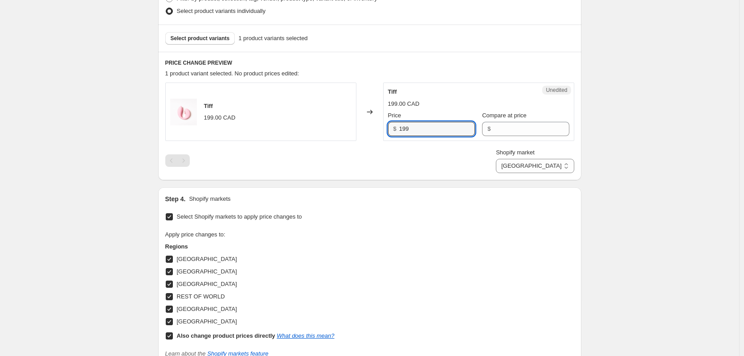
drag, startPoint x: 468, startPoint y: 132, endPoint x: 366, endPoint y: 126, distance: 102.3
click at [366, 126] on div "Tiff 199.00 CAD Changed to Unedited Tiff 199.00 CAD Price $ 199 Compare at pric…" at bounding box center [369, 111] width 409 height 58
type input "1"
type input "71.40"
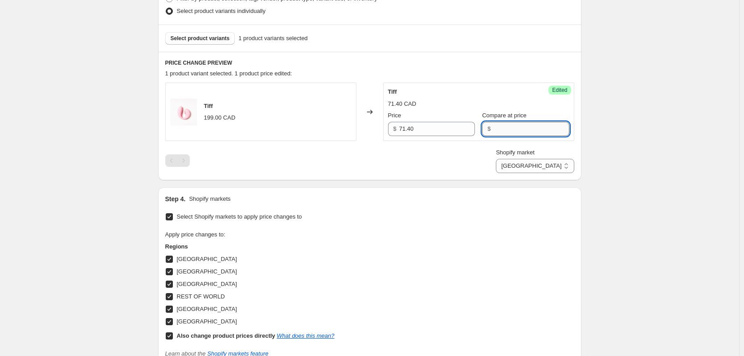
click at [525, 134] on input "Compare at price" at bounding box center [531, 129] width 76 height 14
type input "145"
click at [542, 163] on select "Direct prices [GEOGRAPHIC_DATA] [GEOGRAPHIC_DATA] [GEOGRAPHIC_DATA] REST OF WOR…" at bounding box center [535, 166] width 78 height 14
select select "53456961855"
click at [522, 173] on select "Direct prices [GEOGRAPHIC_DATA] [GEOGRAPHIC_DATA] [GEOGRAPHIC_DATA] REST OF WOR…" at bounding box center [535, 166] width 78 height 14
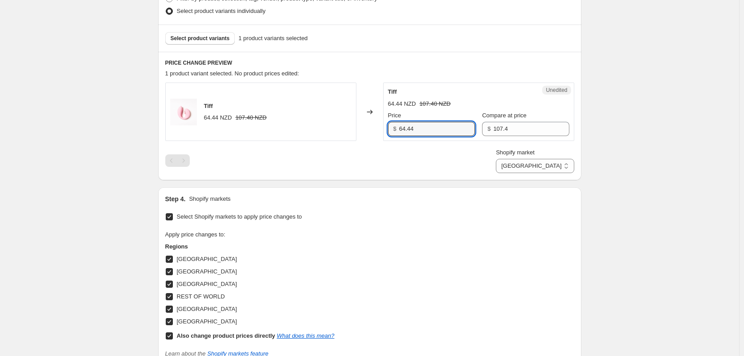
click at [335, 128] on div "Tiff 64.44 NZD 107.40 NZD Changed to Unedited Tiff 64.44 NZD 107.40 NZD Price $…" at bounding box center [369, 111] width 409 height 58
click at [536, 131] on input "107.4" at bounding box center [531, 129] width 76 height 14
click at [424, 126] on input "64.44" at bounding box center [437, 129] width 76 height 14
paste input "107."
type input "107.4"
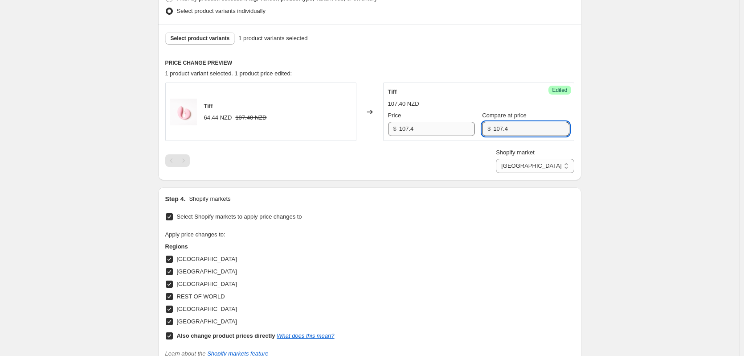
drag, startPoint x: 529, startPoint y: 129, endPoint x: 444, endPoint y: 133, distance: 85.7
click at [444, 133] on div "Price $ 107.4 Compare at price $ 107.4" at bounding box center [478, 123] width 181 height 25
type input "179"
click at [550, 167] on select "Direct prices [GEOGRAPHIC_DATA] [GEOGRAPHIC_DATA] [GEOGRAPHIC_DATA] REST OF WOR…" at bounding box center [535, 166] width 78 height 14
select select "77852442943"
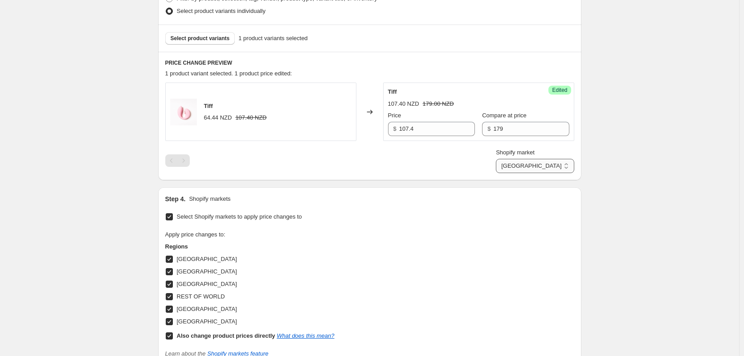
click at [512, 173] on select "Direct prices [GEOGRAPHIC_DATA] [GEOGRAPHIC_DATA] [GEOGRAPHIC_DATA] REST OF WOR…" at bounding box center [535, 166] width 78 height 14
click at [413, 126] on input "119" at bounding box center [437, 129] width 76 height 14
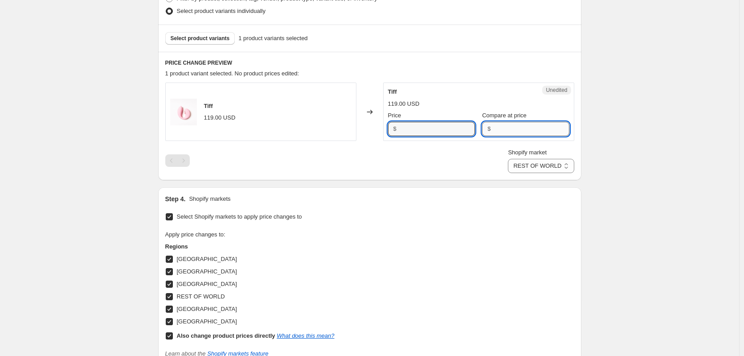
type input "119"
click at [518, 124] on input "Compare at price" at bounding box center [531, 129] width 76 height 14
paste input "119"
type input "119"
drag, startPoint x: 444, startPoint y: 131, endPoint x: 333, endPoint y: 118, distance: 111.7
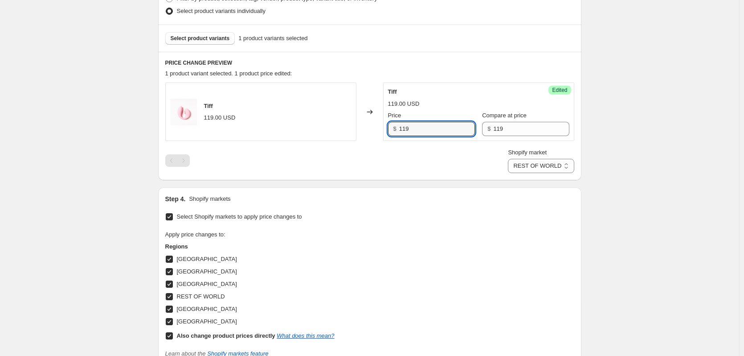
click at [333, 118] on div "Tiff 119.00 USD Changed to Success Edited Tiff 119.00 USD Price $ 119 Compare a…" at bounding box center [369, 111] width 409 height 58
type input "71.4"
click at [457, 195] on div "Step 4. Shopify markets" at bounding box center [369, 198] width 409 height 9
click at [548, 160] on select "Direct prices [GEOGRAPHIC_DATA] [GEOGRAPHIC_DATA] [GEOGRAPHIC_DATA] REST OF WOR…" at bounding box center [541, 166] width 66 height 14
select select "69264277823"
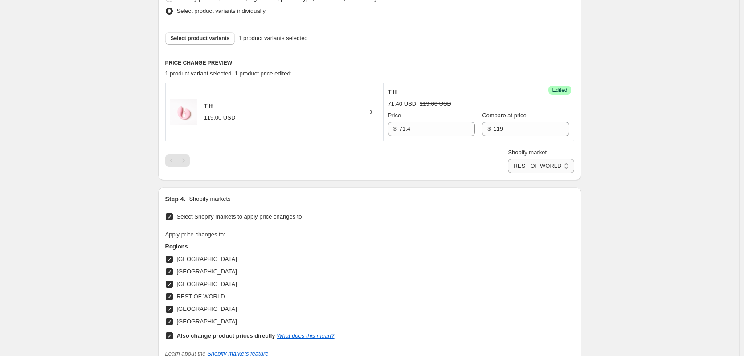
click at [514, 173] on select "Direct prices [GEOGRAPHIC_DATA] [GEOGRAPHIC_DATA] [GEOGRAPHIC_DATA] REST OF WOR…" at bounding box center [541, 166] width 66 height 14
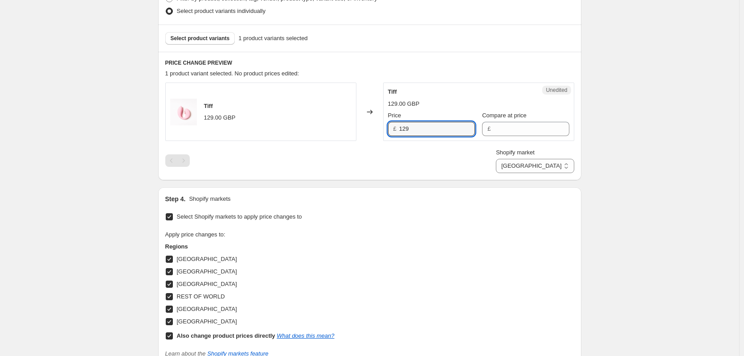
drag, startPoint x: 433, startPoint y: 130, endPoint x: 324, endPoint y: 131, distance: 109.7
click at [325, 131] on div "Tiff 129.00 GBP Changed to Unedited Tiff 129.00 GBP Price £ 129 Compare at pric…" at bounding box center [369, 111] width 409 height 58
type input "129"
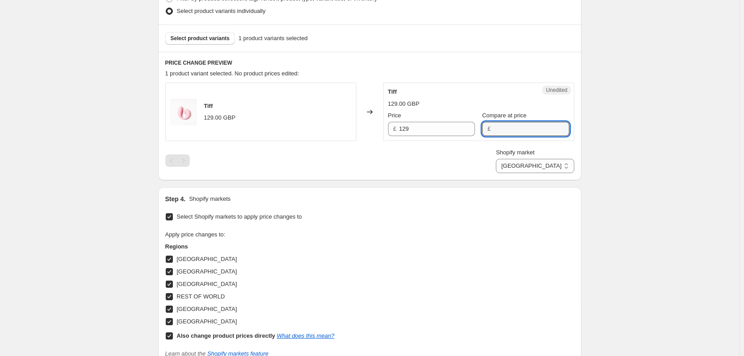
drag, startPoint x: 515, startPoint y: 125, endPoint x: 491, endPoint y: 130, distance: 24.6
click at [513, 125] on input "Compare at price" at bounding box center [531, 129] width 76 height 14
paste input "129"
type input "129"
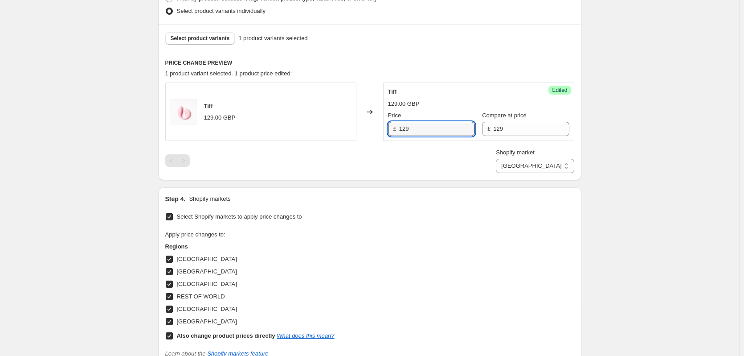
drag, startPoint x: 448, startPoint y: 129, endPoint x: 344, endPoint y: 125, distance: 104.0
click at [345, 125] on div "Tiff 129.00 GBP Changed to Success Edited Tiff 129.00 GBP Price £ 129 Compare a…" at bounding box center [369, 111] width 409 height 58
type input "77.4"
click at [541, 169] on select "Direct prices [GEOGRAPHIC_DATA] [GEOGRAPHIC_DATA] [GEOGRAPHIC_DATA] REST OF WOR…" at bounding box center [535, 166] width 78 height 14
select select "69264179519"
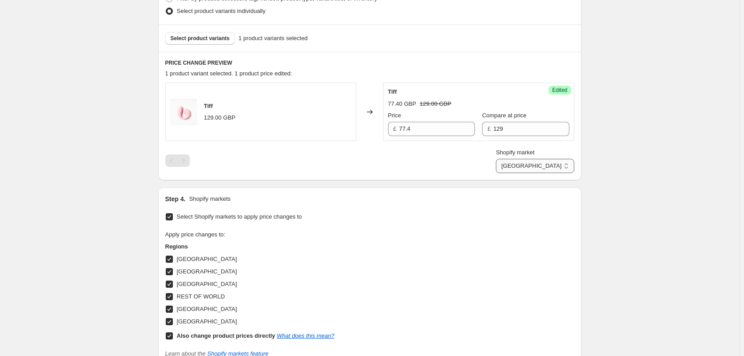
click at [496, 173] on select "Direct prices [GEOGRAPHIC_DATA] [GEOGRAPHIC_DATA] [GEOGRAPHIC_DATA] REST OF WOR…" at bounding box center [535, 166] width 78 height 14
drag, startPoint x: 423, startPoint y: 137, endPoint x: 349, endPoint y: 130, distance: 74.7
click at [349, 130] on div "Tiff 119.00 USD Changed to Unedited Tiff 119.00 USD Price $ 119 Compare at pric…" at bounding box center [369, 111] width 409 height 58
drag, startPoint x: 424, startPoint y: 130, endPoint x: 342, endPoint y: 120, distance: 82.6
click at [342, 120] on div "Tiff 119.00 USD Changed to Unedited Tiff 119.00 USD Price $ 119 Compare at pric…" at bounding box center [369, 111] width 409 height 58
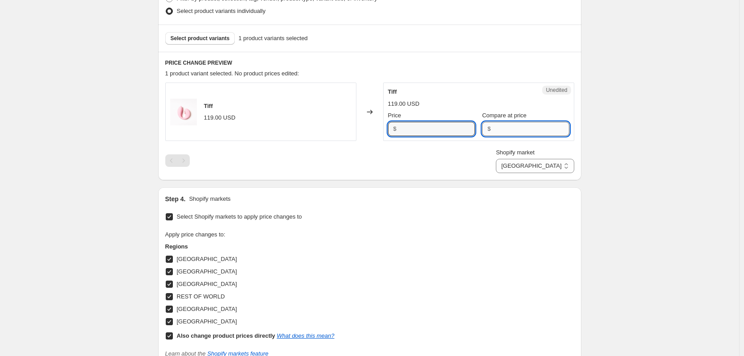
type input "119"
drag, startPoint x: 541, startPoint y: 129, endPoint x: 450, endPoint y: 138, distance: 91.4
click at [541, 129] on input "Compare at price" at bounding box center [531, 129] width 76 height 14
paste input "119"
type input "119"
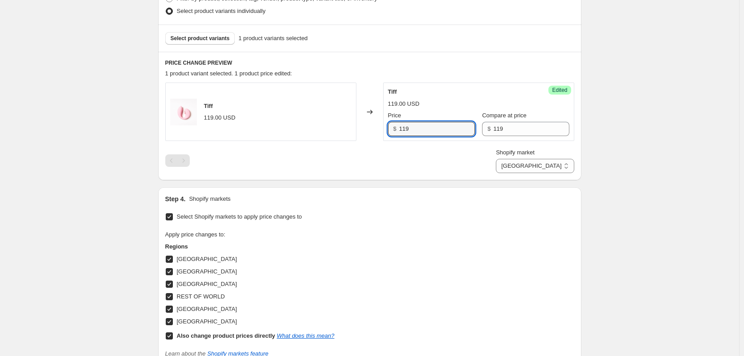
drag, startPoint x: 437, startPoint y: 131, endPoint x: 342, endPoint y: 128, distance: 94.5
click at [342, 128] on div "Tiff 119.00 USD Changed to Success Edited Tiff 119.00 USD Price $ 119 Compare a…" at bounding box center [369, 111] width 409 height 58
type input "71.4"
click at [496, 160] on select "Direct prices [GEOGRAPHIC_DATA] [GEOGRAPHIC_DATA] [GEOGRAPHIC_DATA] REST OF WOR…" at bounding box center [535, 166] width 78 height 14
select select "77560643903"
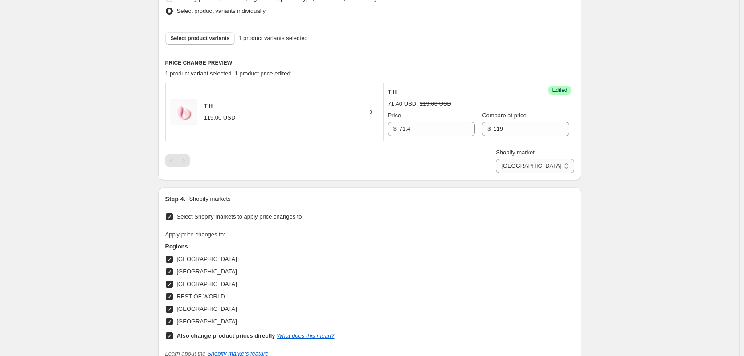
click at [534, 173] on select "Direct prices [GEOGRAPHIC_DATA] [GEOGRAPHIC_DATA] [GEOGRAPHIC_DATA] REST OF WOR…" at bounding box center [535, 166] width 78 height 14
drag, startPoint x: 505, startPoint y: 129, endPoint x: 461, endPoint y: 121, distance: 44.4
click at [461, 121] on div "Price $ 71.4 Compare at price $ 145" at bounding box center [478, 123] width 181 height 25
type input "119"
click at [473, 148] on div "Shopify market Direct prices [GEOGRAPHIC_DATA] [GEOGRAPHIC_DATA] [GEOGRAPHIC_DA…" at bounding box center [369, 160] width 409 height 25
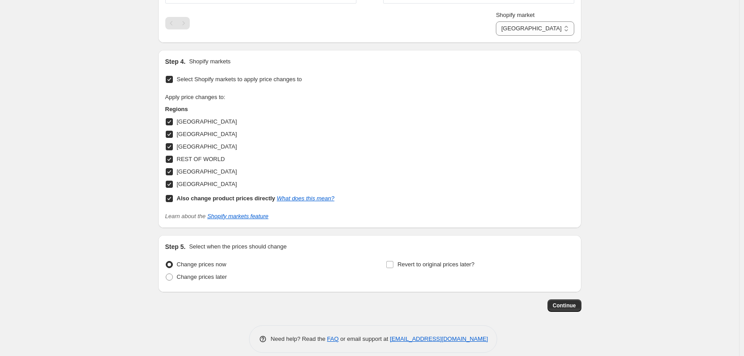
scroll to position [392, 0]
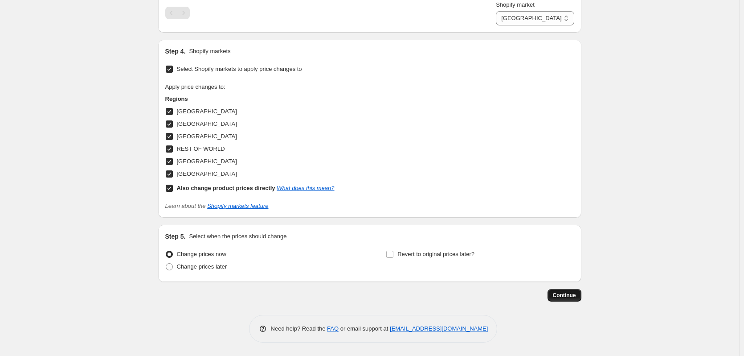
click at [561, 296] on span "Continue" at bounding box center [564, 295] width 23 height 7
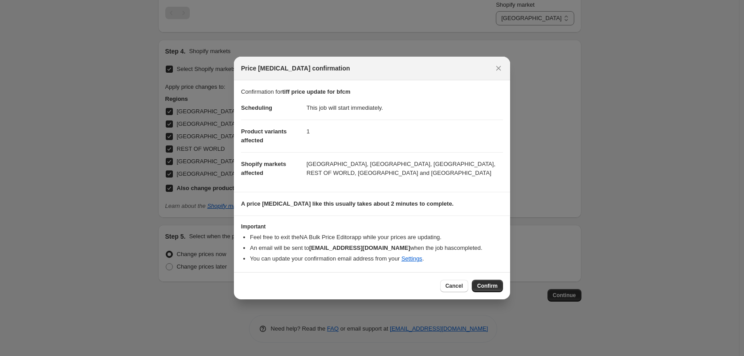
click at [473, 280] on button "Confirm" at bounding box center [487, 286] width 31 height 12
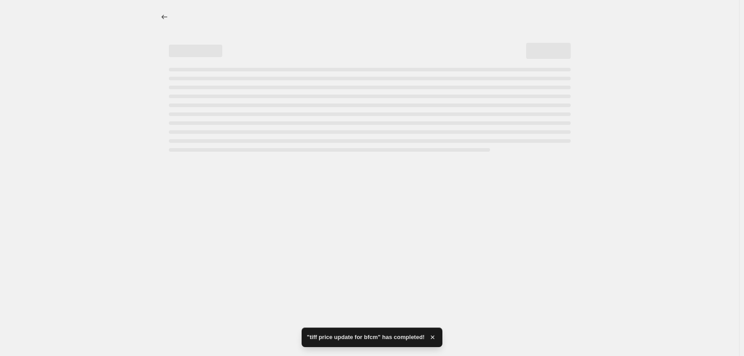
select select "77560643903"
